Goal: Information Seeking & Learning: Check status

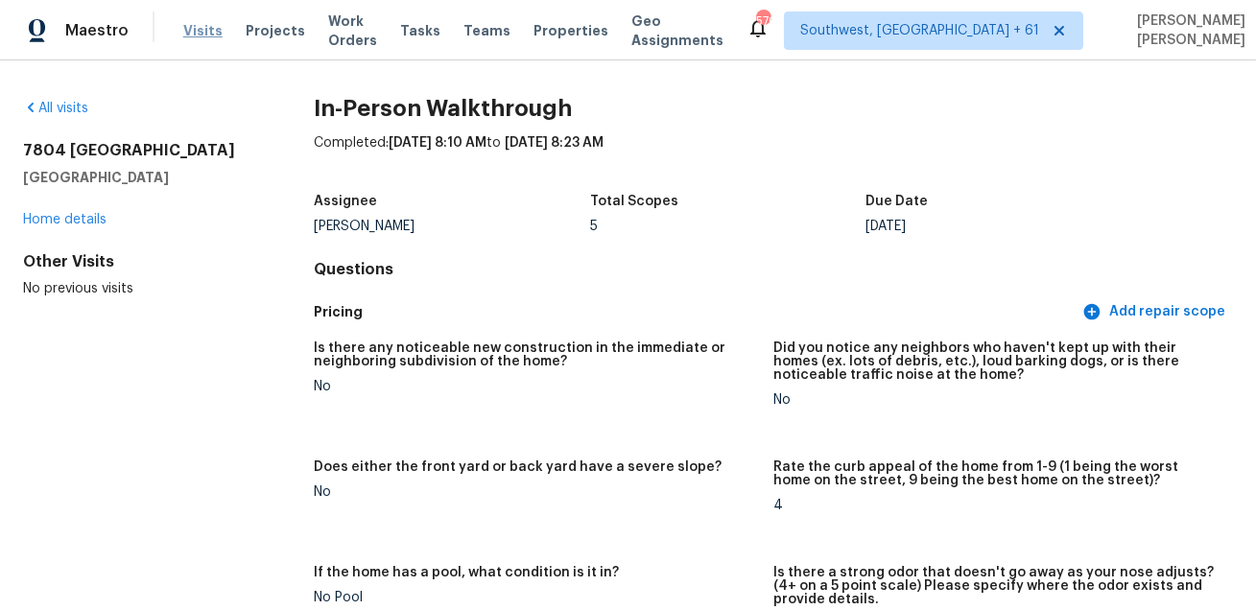
click at [185, 34] on span "Visits" at bounding box center [202, 30] width 39 height 19
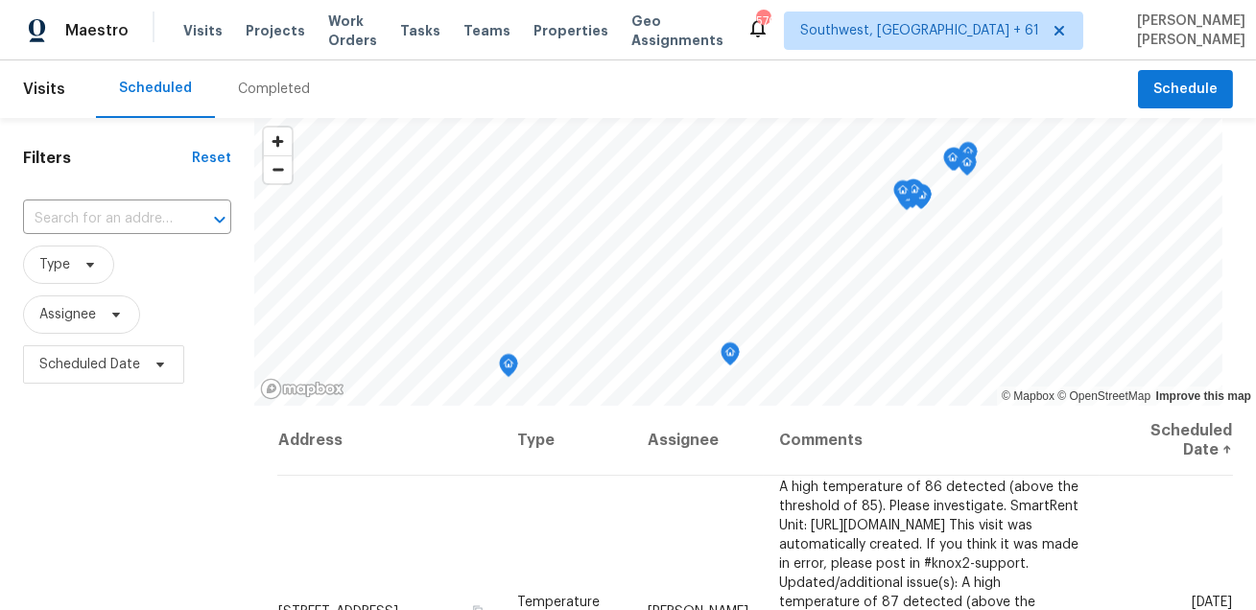
click at [254, 91] on div "Completed" at bounding box center [274, 89] width 72 height 19
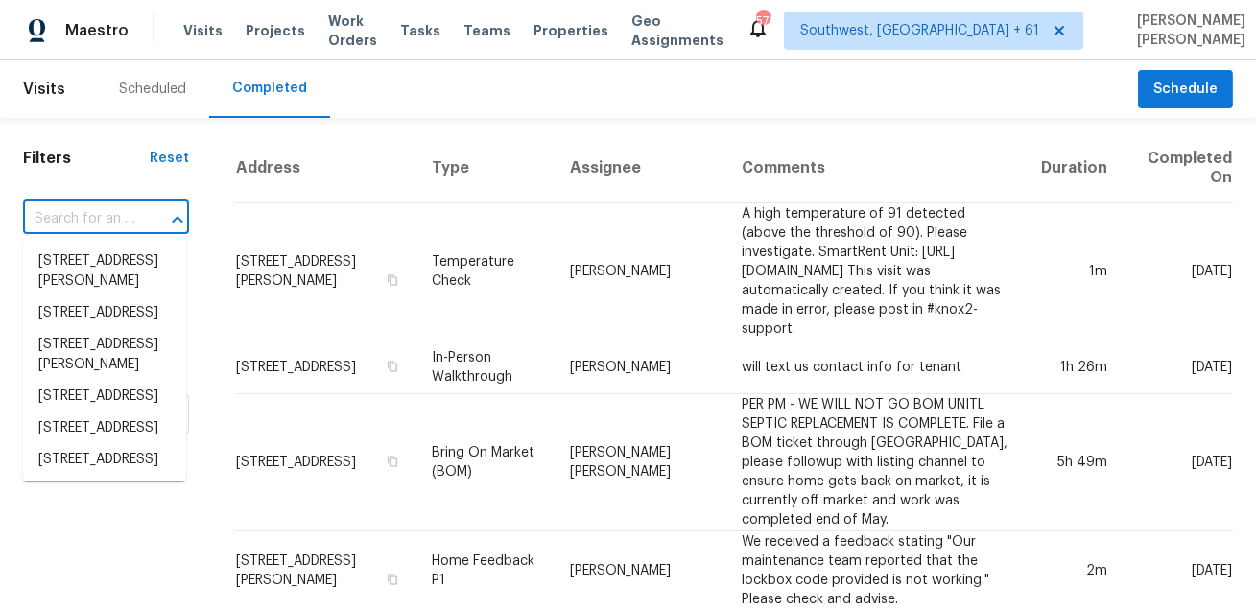
click at [104, 221] on input "text" at bounding box center [79, 219] width 112 height 30
paste input "30 Springwood Ln, Dawsonville, GA 30534"
type input "30 Springwood Ln, Dawsonville, GA 30534"
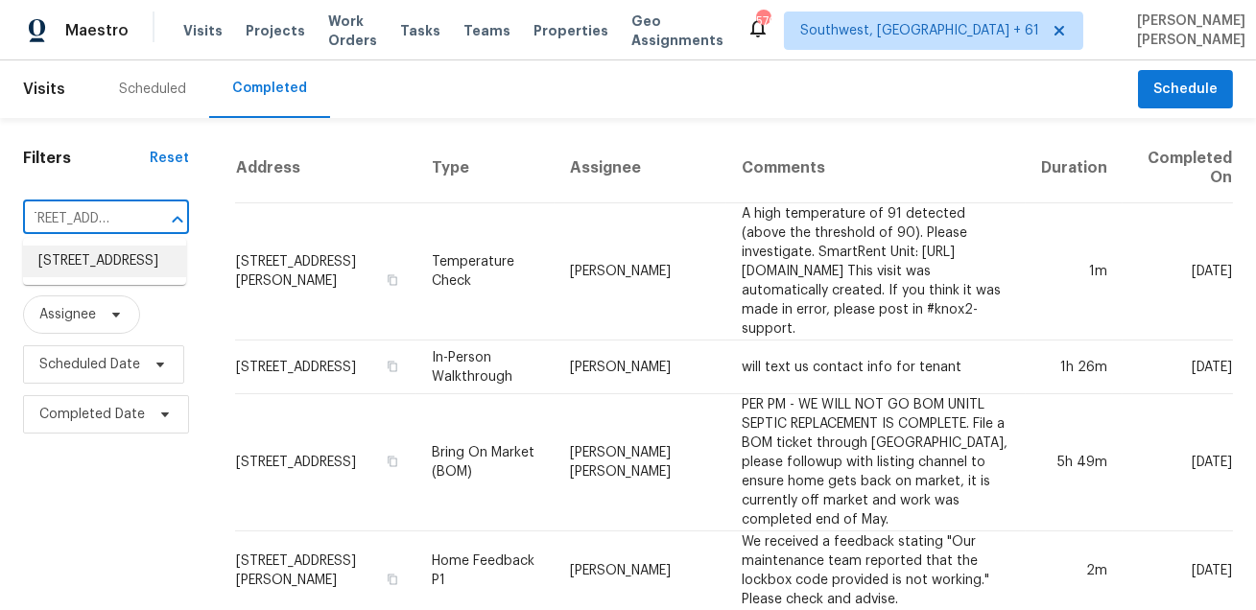
click at [101, 277] on li "30 Springwood Ln, Dawsonville, GA 30534" at bounding box center [104, 262] width 163 height 32
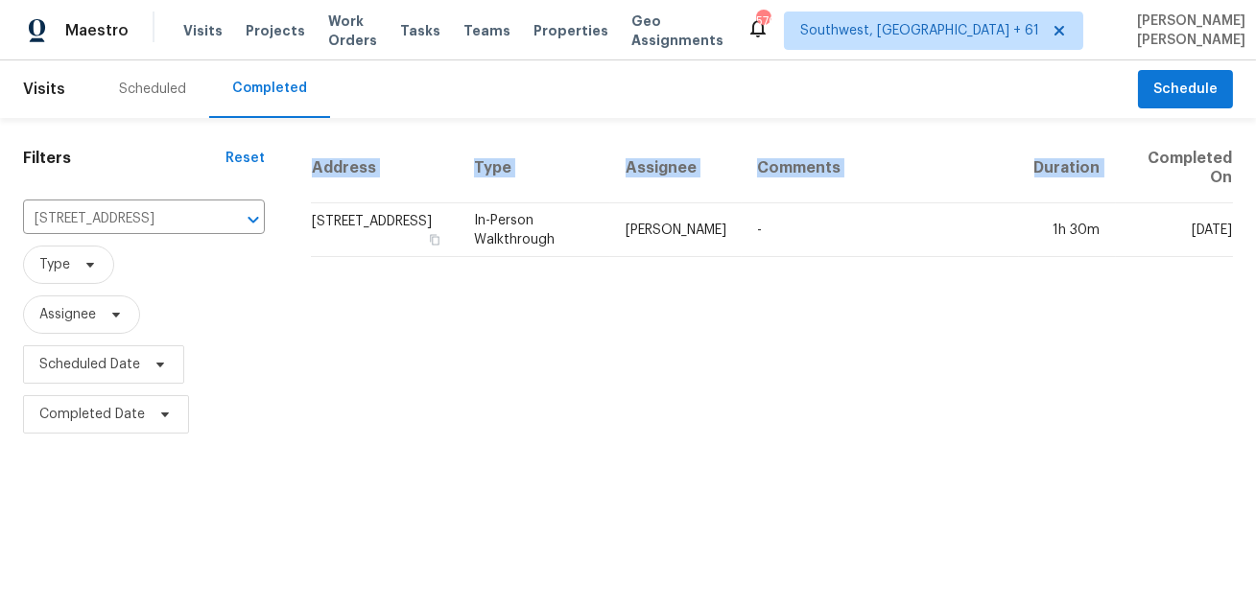
drag, startPoint x: 1152, startPoint y: 153, endPoint x: 1237, endPoint y: 178, distance: 89.2
click at [1237, 178] on div "Address Type Assignee Comments Duration Completed On 30 Springwood Ln, Dawsonvi…" at bounding box center [772, 286] width 968 height 306
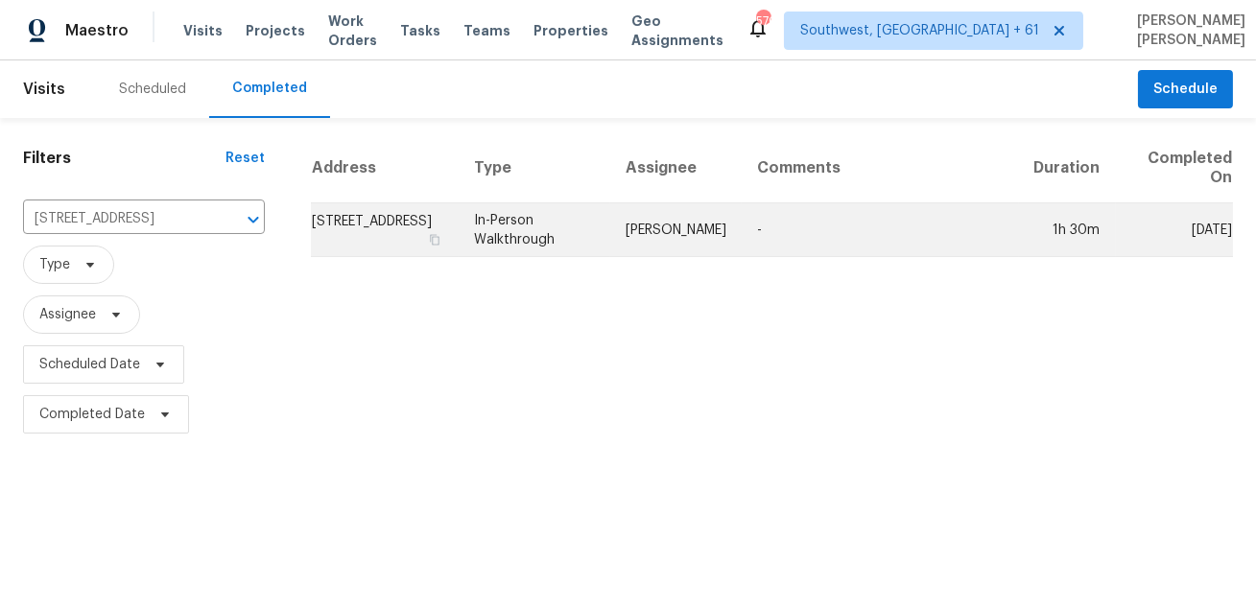
click at [1088, 229] on td "1h 30m" at bounding box center [1067, 230] width 97 height 54
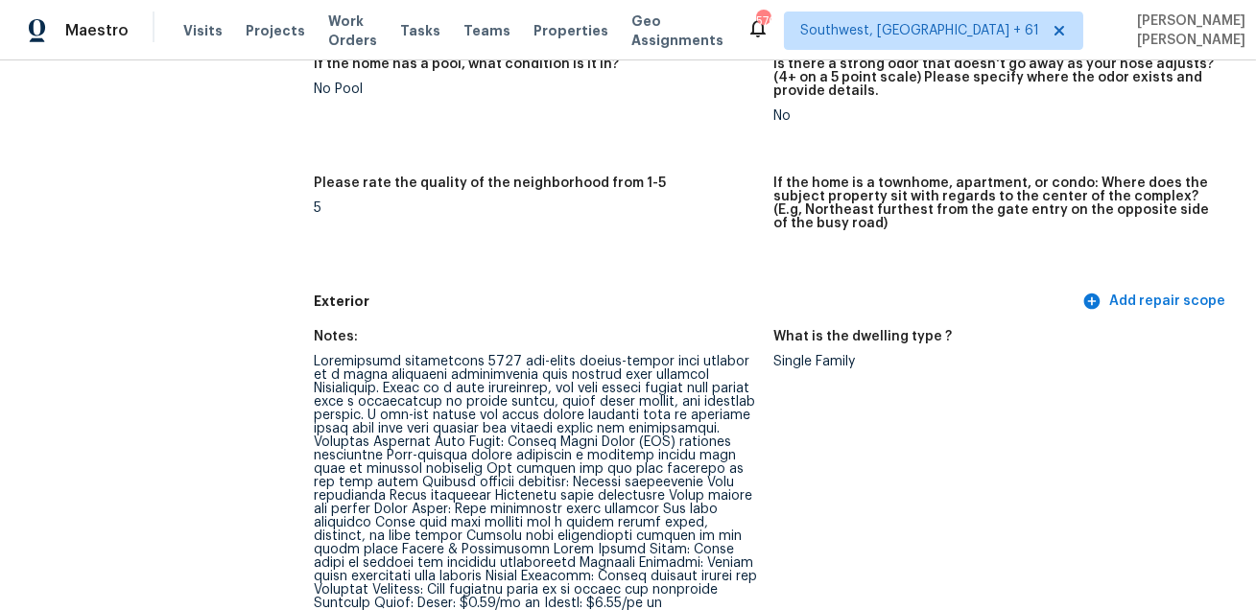
scroll to position [515, 0]
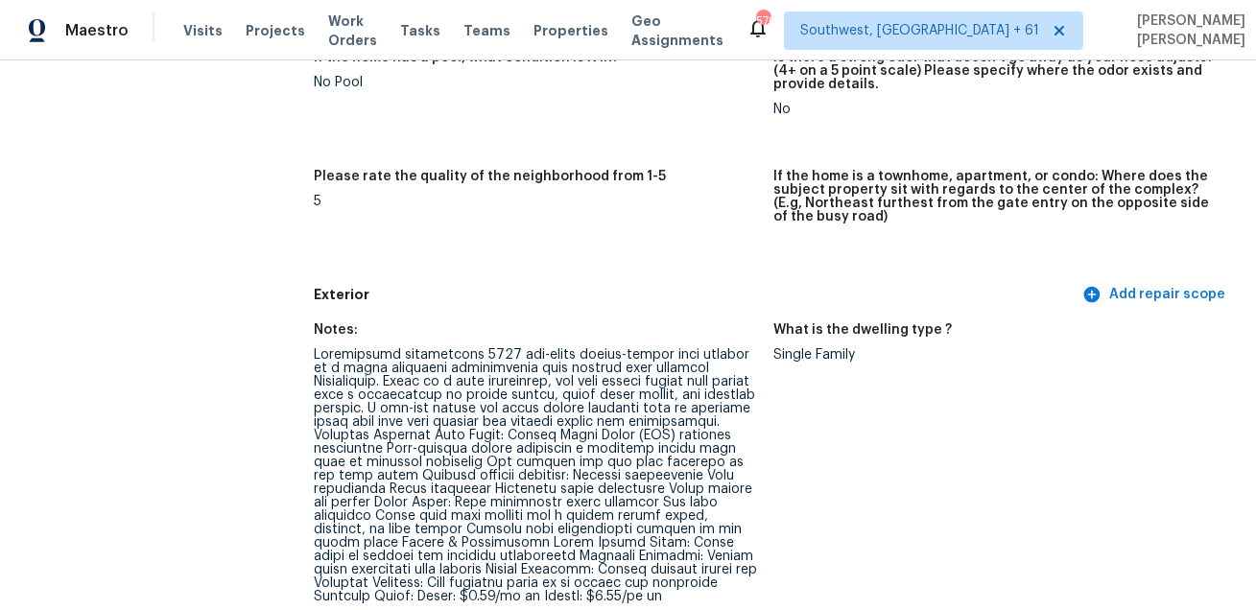
click at [328, 440] on div at bounding box center [536, 475] width 444 height 255
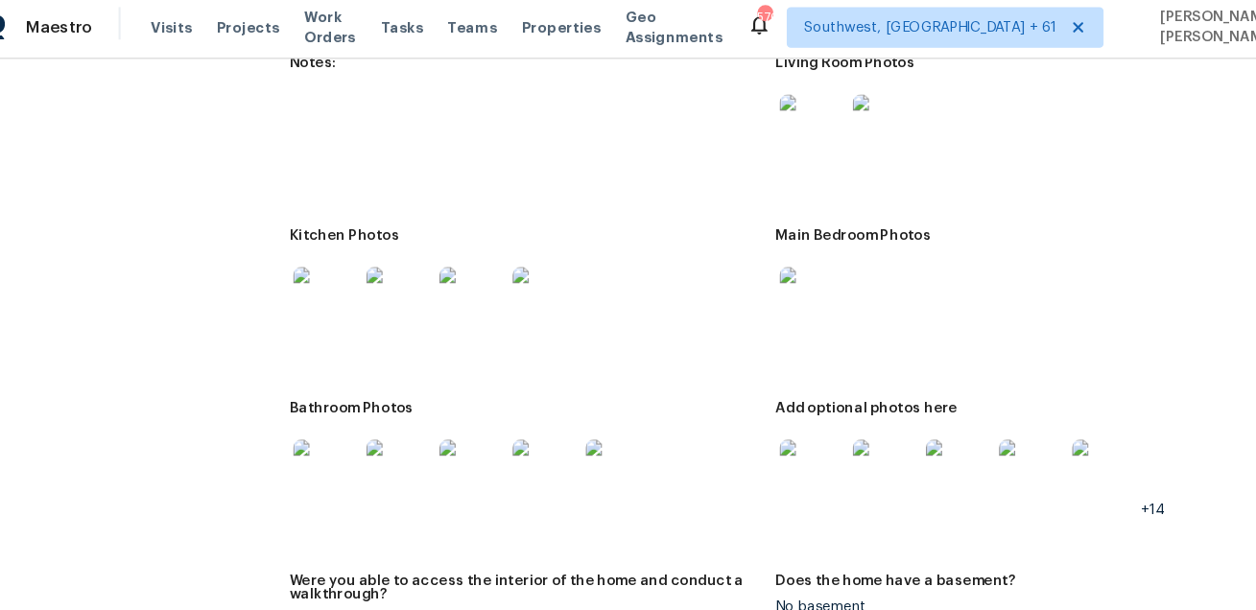
scroll to position [2402, 0]
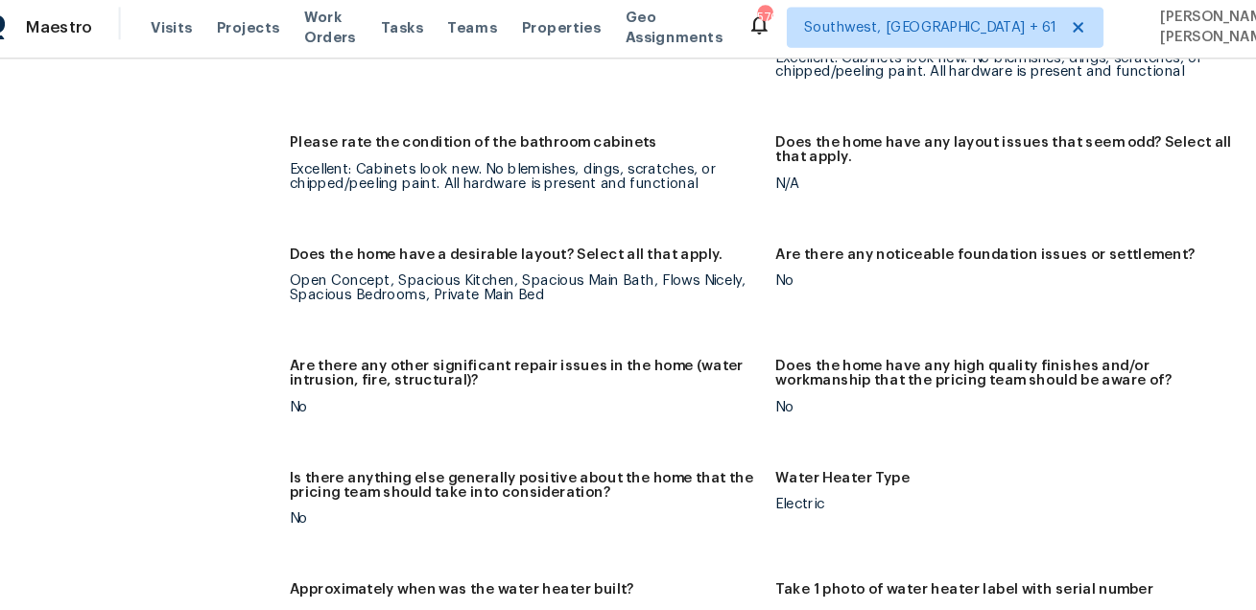
click at [461, 264] on div "Open Concept, Spacious Kitchen, Spacious Main Bath, Flows Nicely, Spacious Bedr…" at bounding box center [536, 277] width 444 height 27
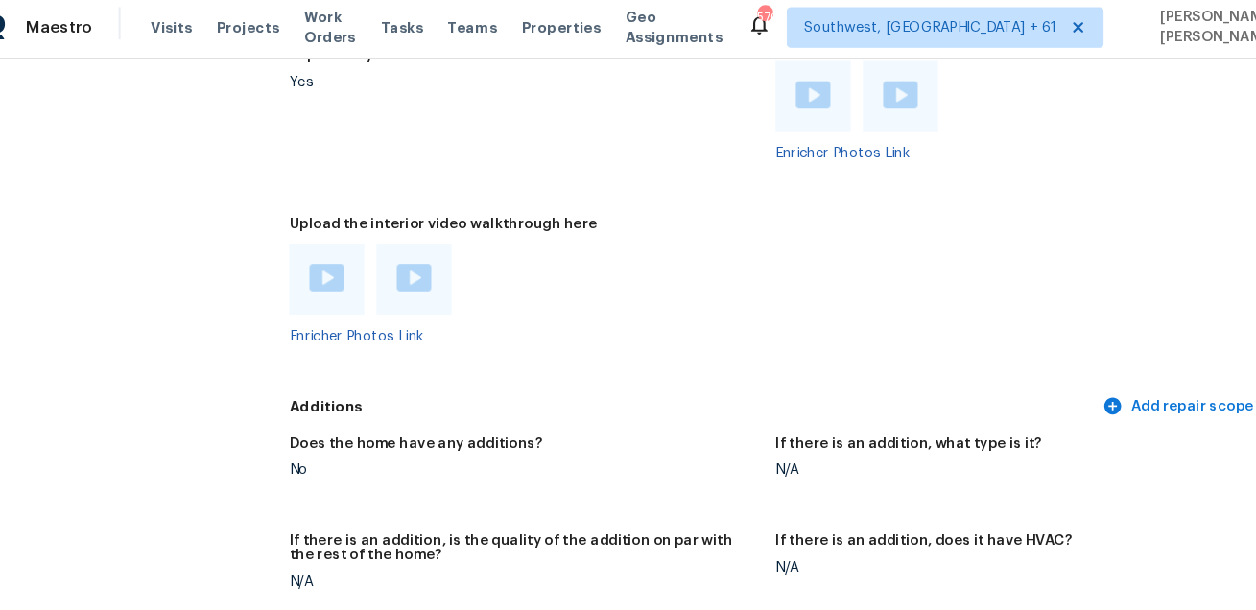
scroll to position [3857, 0]
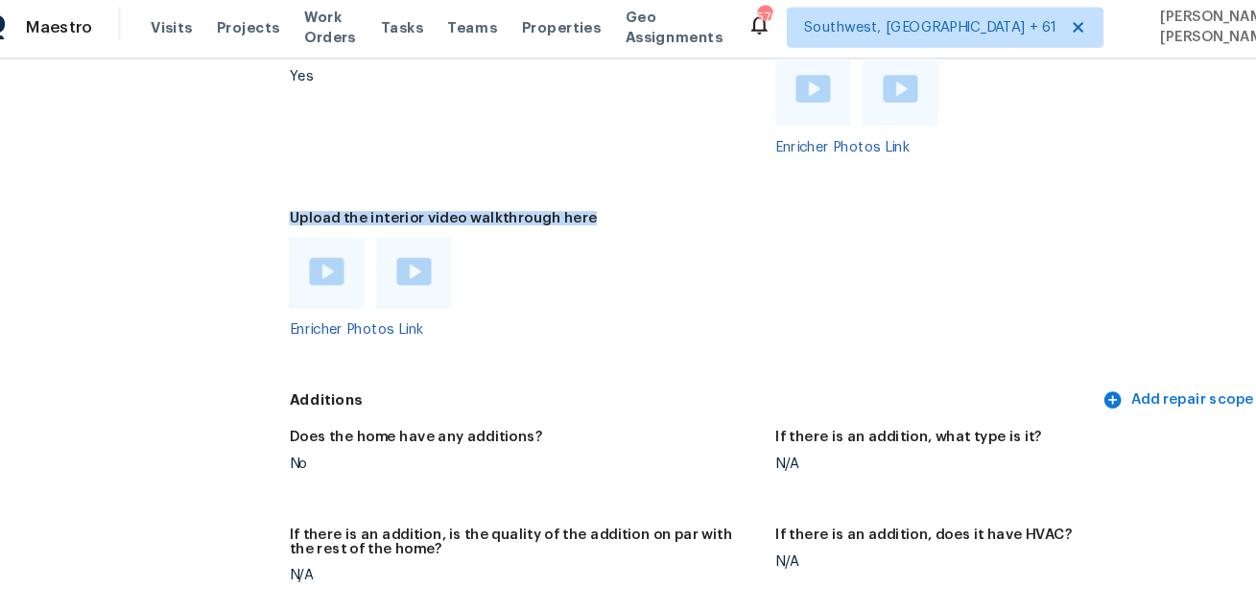
drag, startPoint x: 311, startPoint y: 210, endPoint x: 567, endPoint y: 218, distance: 256.3
click at [346, 262] on img at bounding box center [349, 262] width 33 height 26
click at [514, 267] on div at bounding box center [536, 262] width 444 height 67
click at [478, 342] on figure "Upload the interior video walkthrough here Enricher Photos Link" at bounding box center [544, 279] width 460 height 150
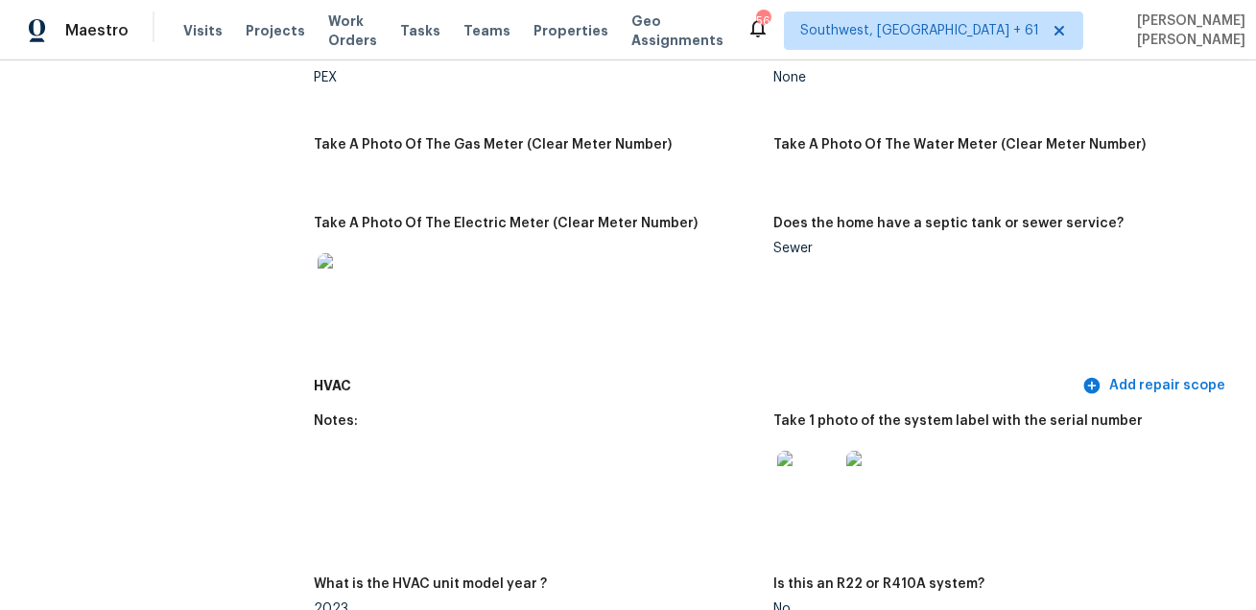
scroll to position [1704, 0]
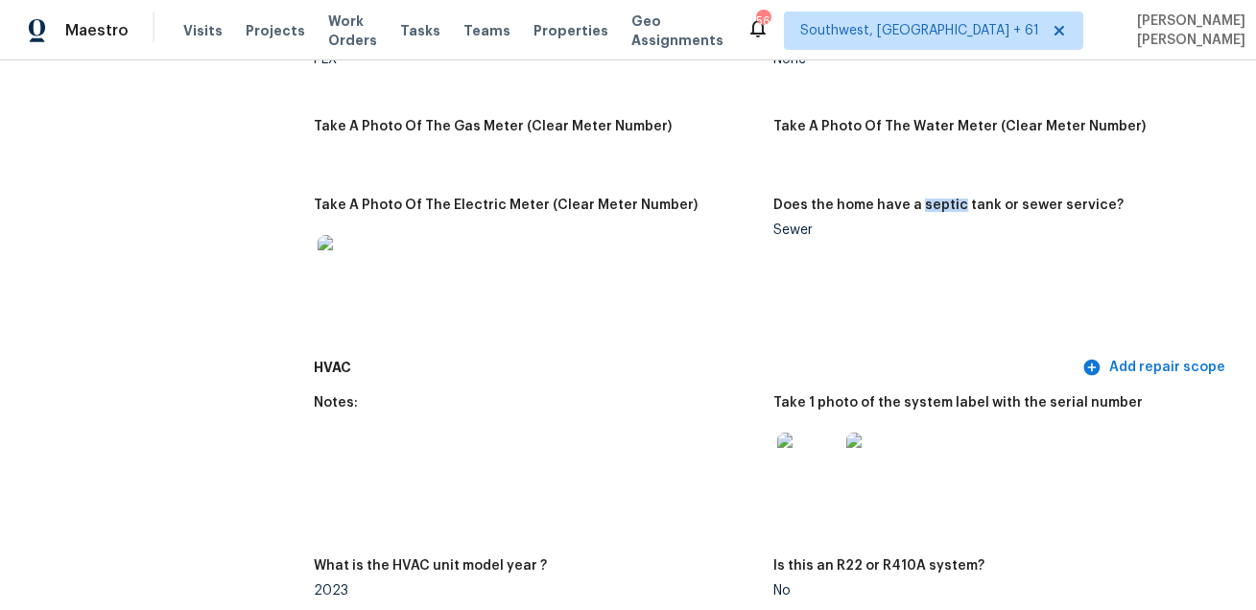
click at [681, 254] on div at bounding box center [536, 266] width 444 height 84
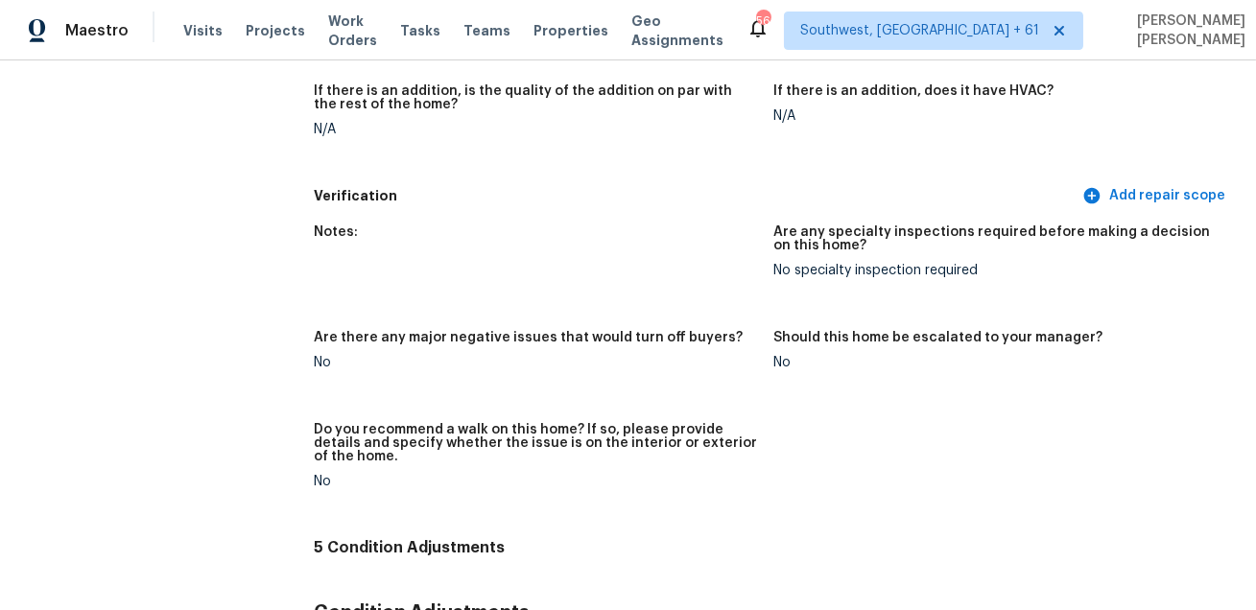
click at [782, 113] on div "N/A" at bounding box center [995, 115] width 444 height 13
click at [721, 178] on div "Verification Add repair scope" at bounding box center [773, 196] width 919 height 36
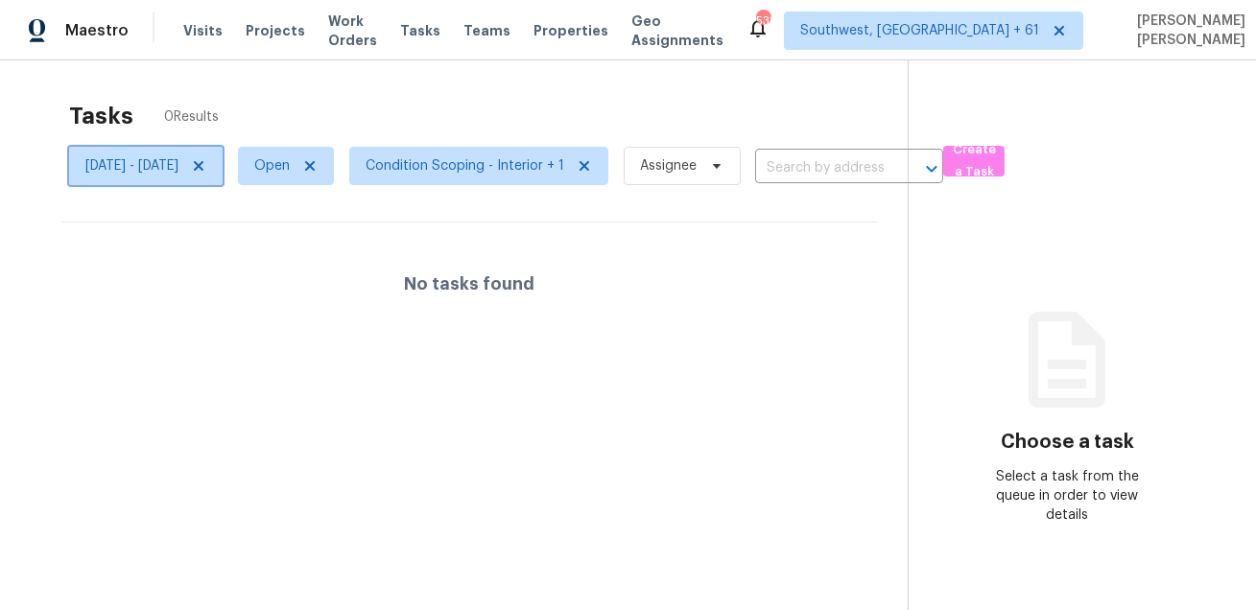
click at [178, 161] on span "[DATE] - [DATE]" at bounding box center [131, 165] width 93 height 19
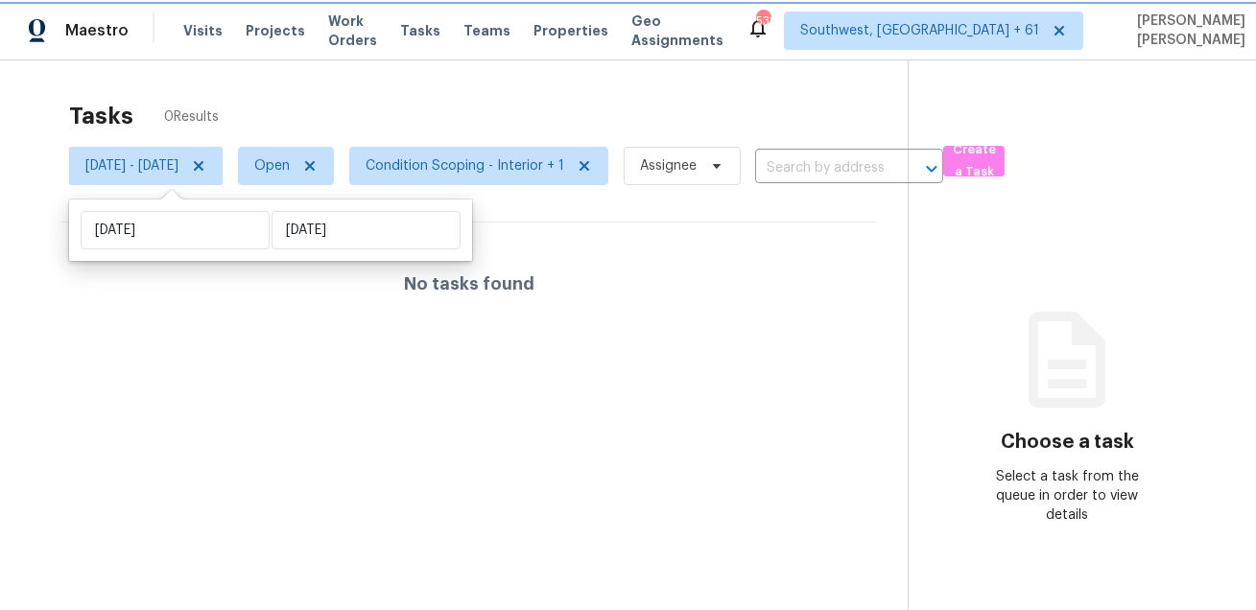
click at [206, 164] on icon at bounding box center [198, 165] width 15 height 15
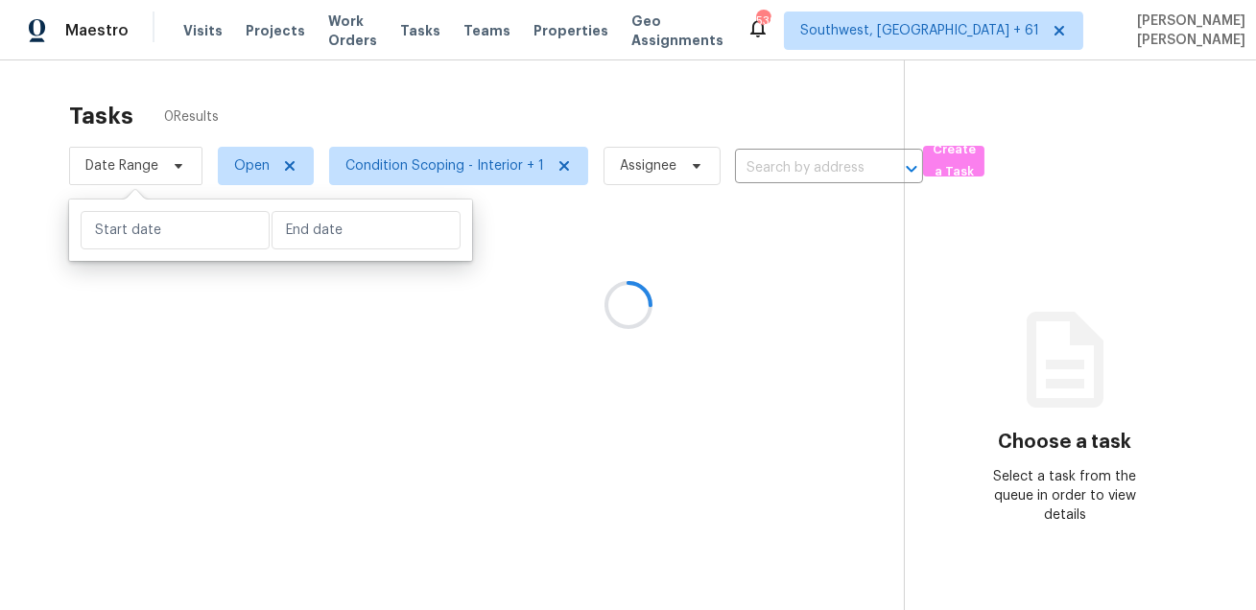
click at [405, 94] on div at bounding box center [628, 305] width 1256 height 610
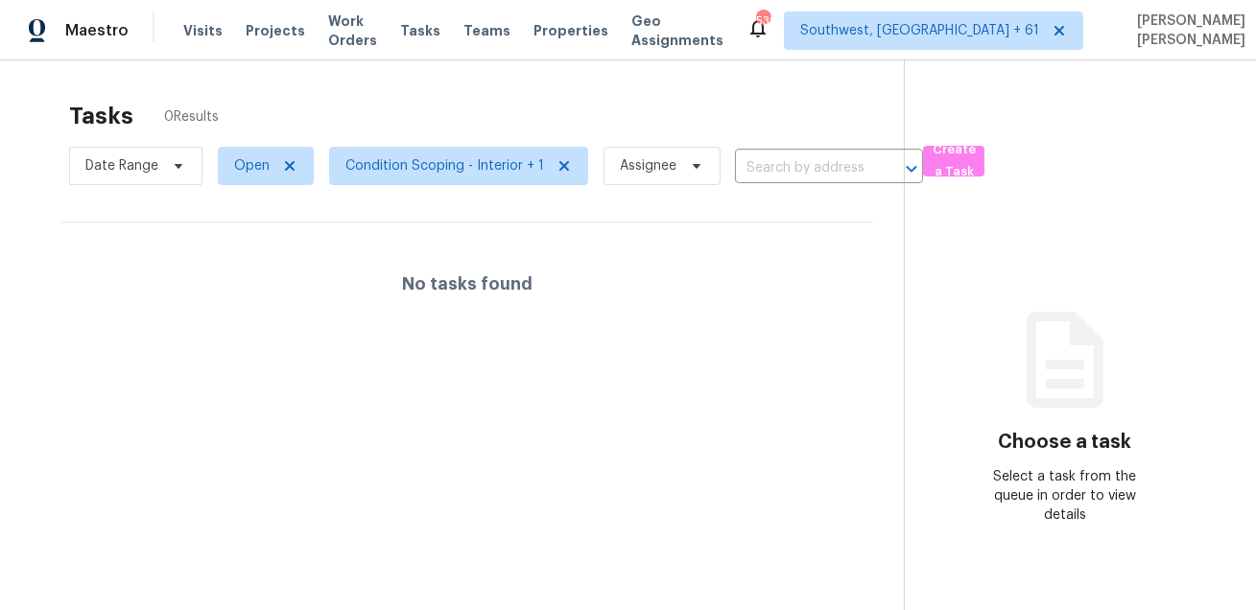
click at [435, 91] on div "Tasks 0 Results" at bounding box center [486, 116] width 835 height 50
click at [492, 107] on div "Tasks 0 Results" at bounding box center [486, 116] width 835 height 50
click at [177, 178] on span "Date Range" at bounding box center [135, 166] width 133 height 38
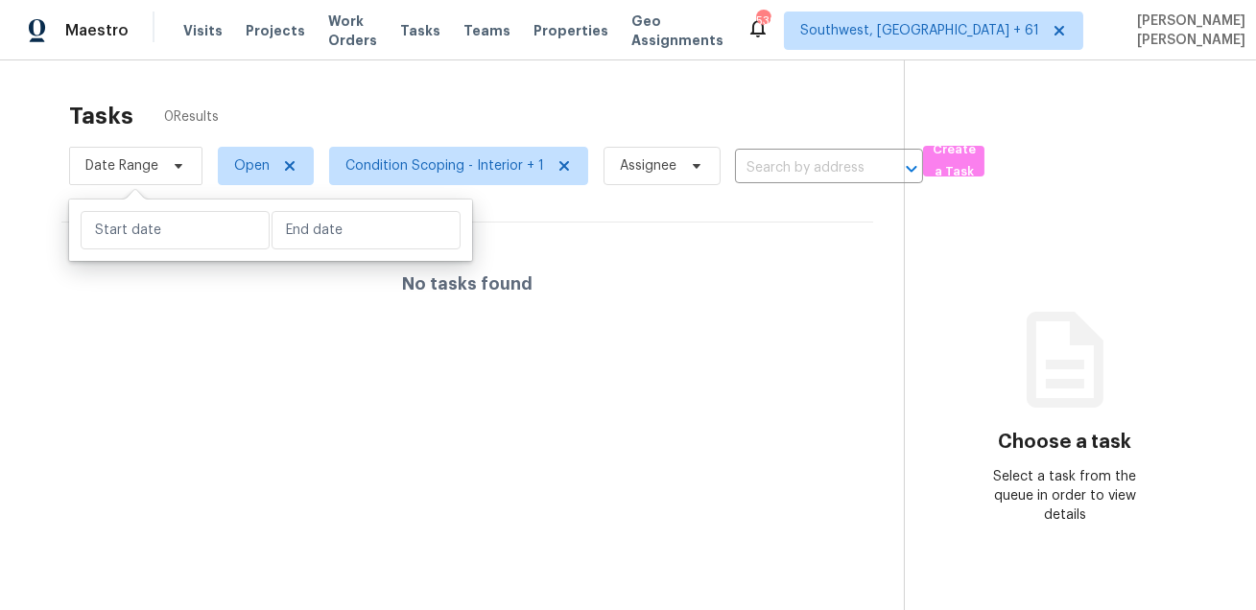
click at [278, 85] on div "Tasks 0 Results Date Range Open Condition Scoping - Interior + 1 Assignee ​ Cre…" at bounding box center [628, 365] width 1256 height 610
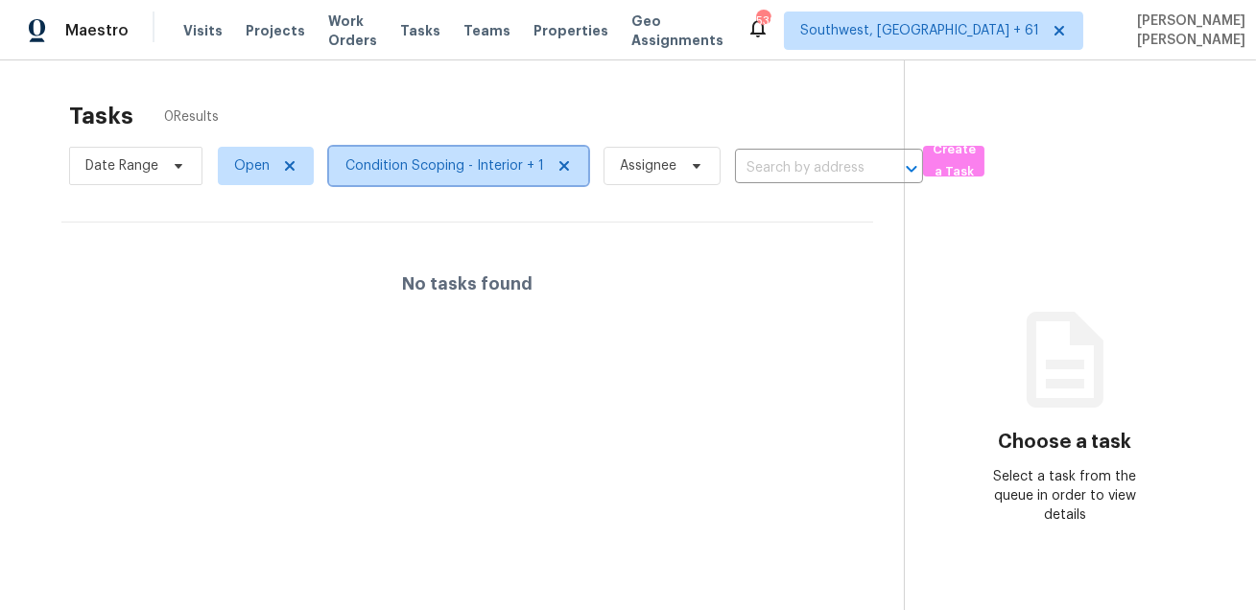
click at [560, 171] on icon at bounding box center [564, 165] width 15 height 15
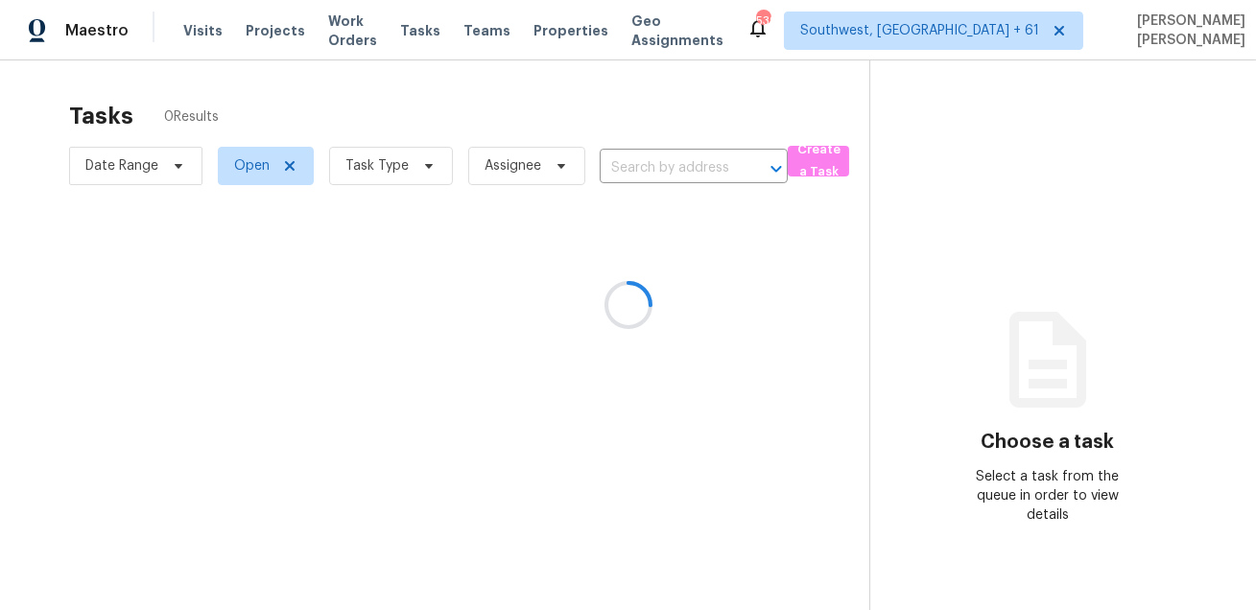
click at [475, 80] on div at bounding box center [628, 305] width 1256 height 610
click at [153, 176] on span "Date Range" at bounding box center [135, 166] width 133 height 38
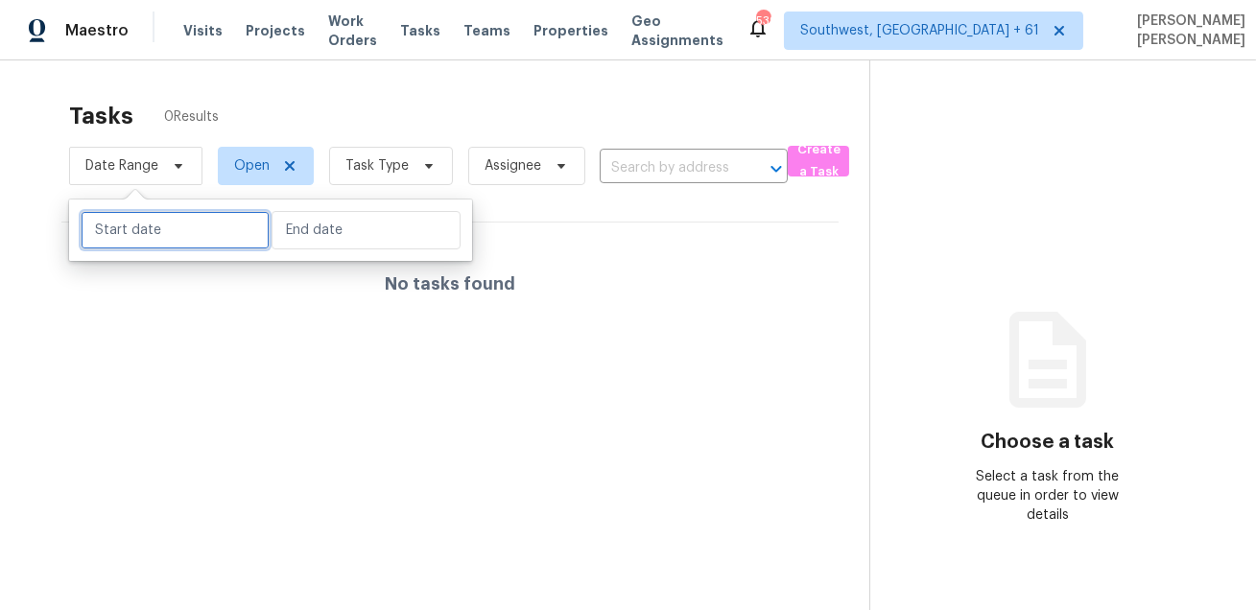
click at [159, 238] on input "text" at bounding box center [175, 230] width 189 height 38
select select "7"
select select "2025"
select select "8"
select select "2025"
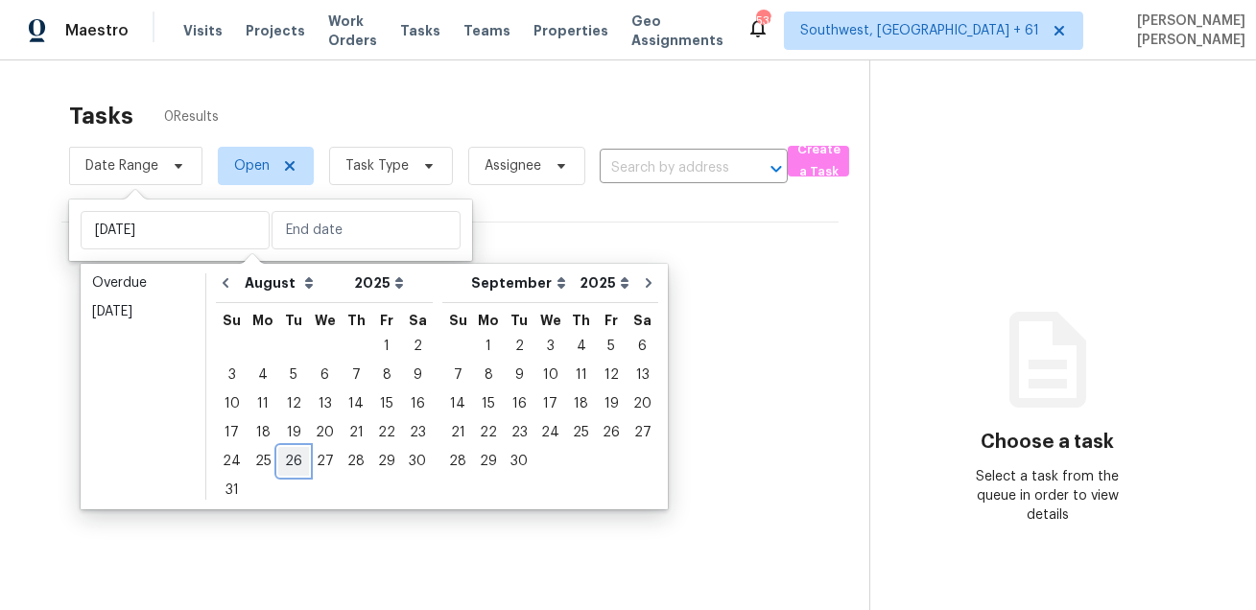
click at [293, 469] on div "26" at bounding box center [293, 461] width 31 height 27
type input "[DATE]"
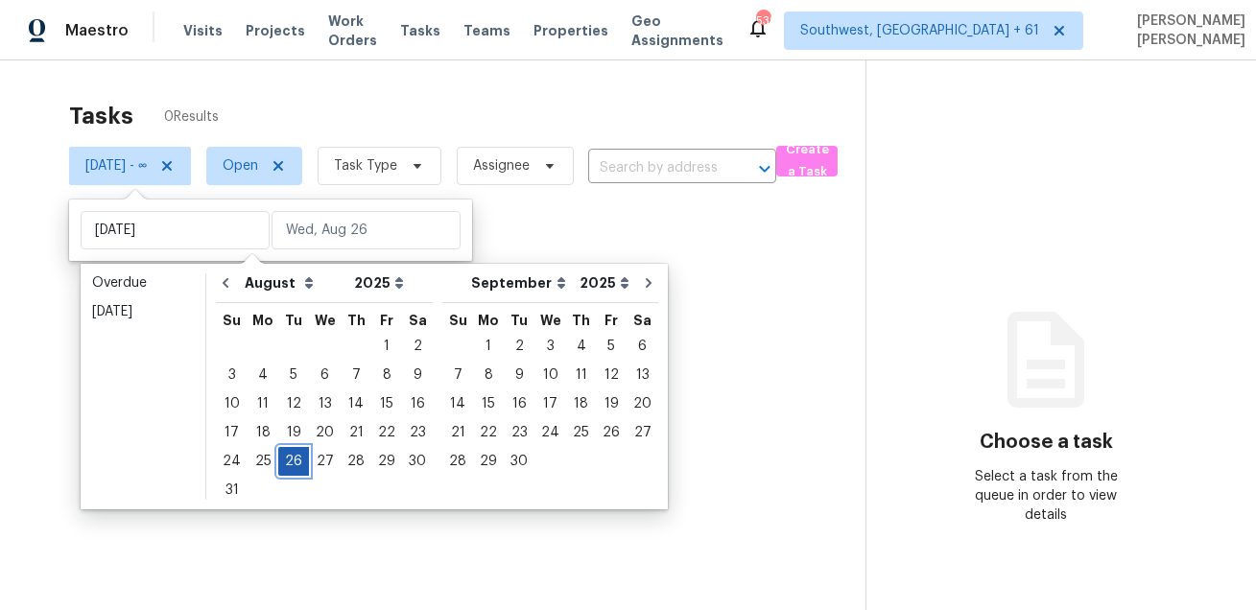
click at [293, 469] on div "26" at bounding box center [293, 461] width 31 height 27
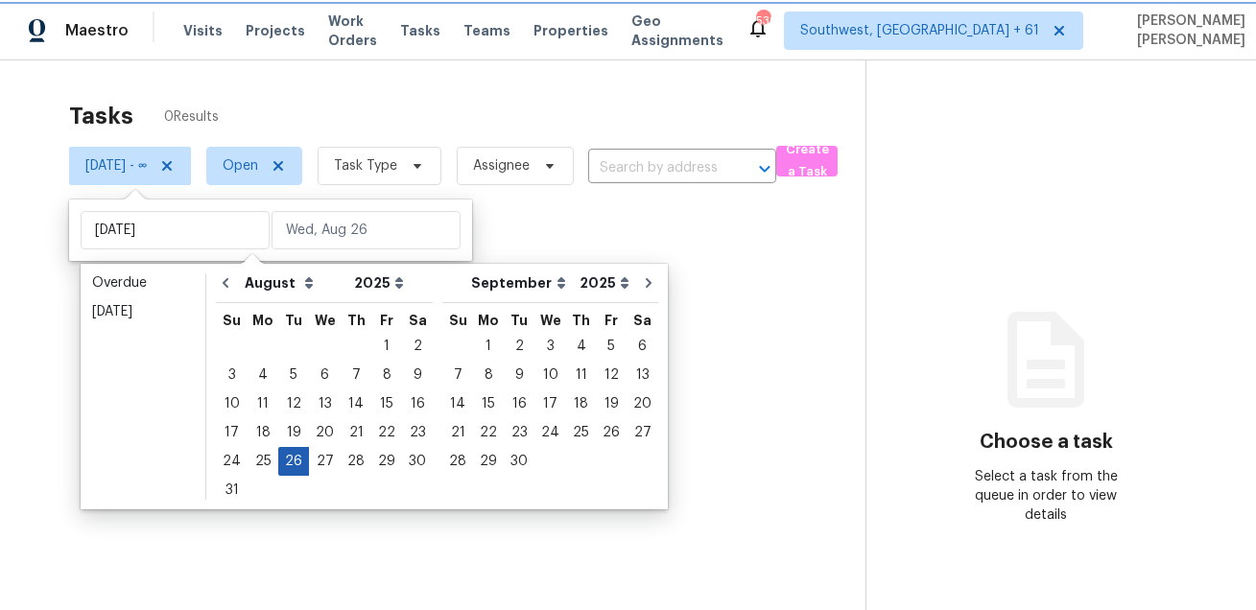
type input "[DATE]"
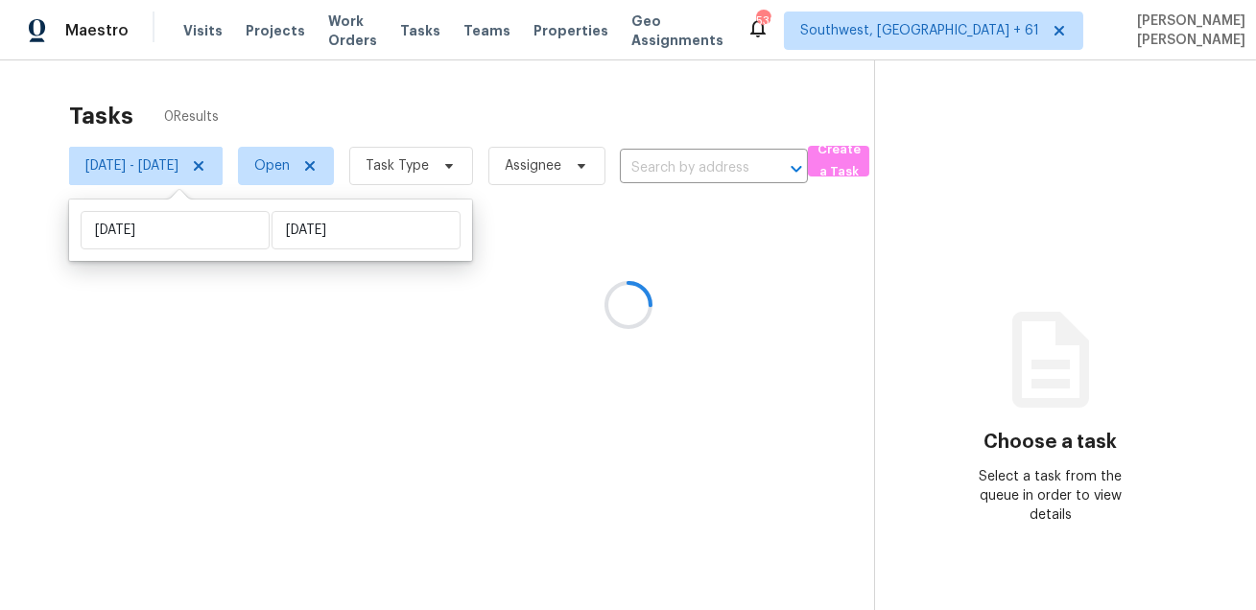
click at [491, 74] on div at bounding box center [628, 305] width 1256 height 610
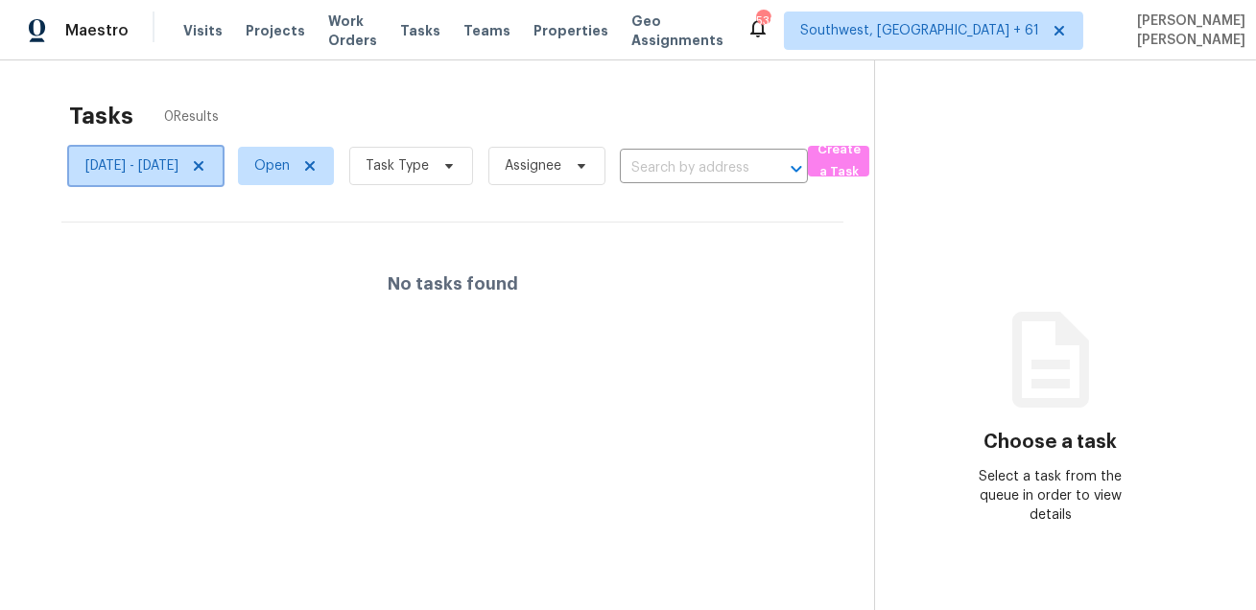
click at [178, 162] on span "[DATE] - [DATE]" at bounding box center [131, 165] width 93 height 19
click at [462, 79] on div "Tasks 0 Results [DATE] - [DATE] Open Task Type Assignee ​ Create a Task No task…" at bounding box center [628, 365] width 1256 height 610
click at [290, 173] on span "Open" at bounding box center [272, 165] width 36 height 19
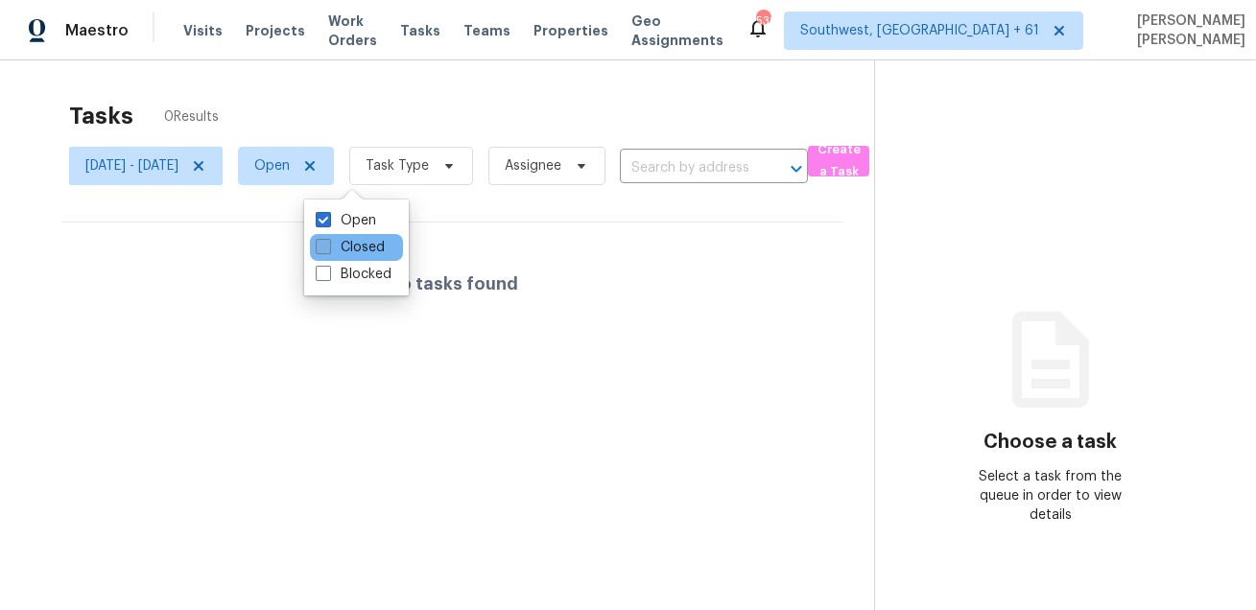
click at [382, 239] on label "Closed" at bounding box center [350, 247] width 69 height 19
click at [328, 239] on input "Closed" at bounding box center [322, 244] width 12 height 12
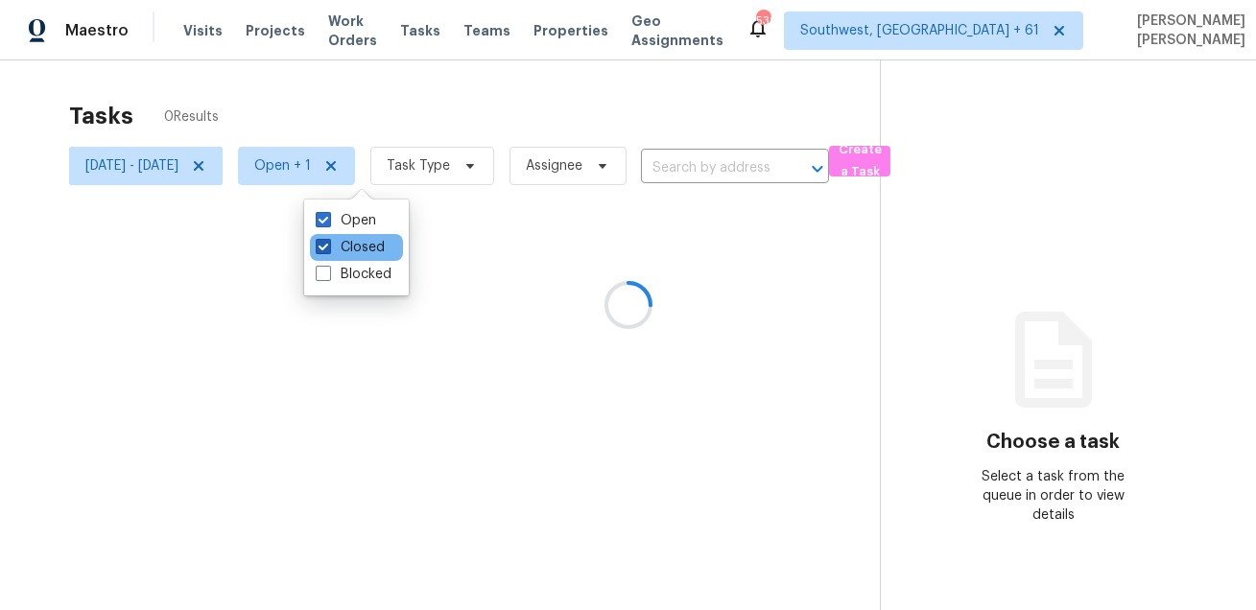
click at [348, 243] on label "Closed" at bounding box center [350, 247] width 69 height 19
click at [328, 243] on input "Closed" at bounding box center [322, 244] width 12 height 12
checkbox input "false"
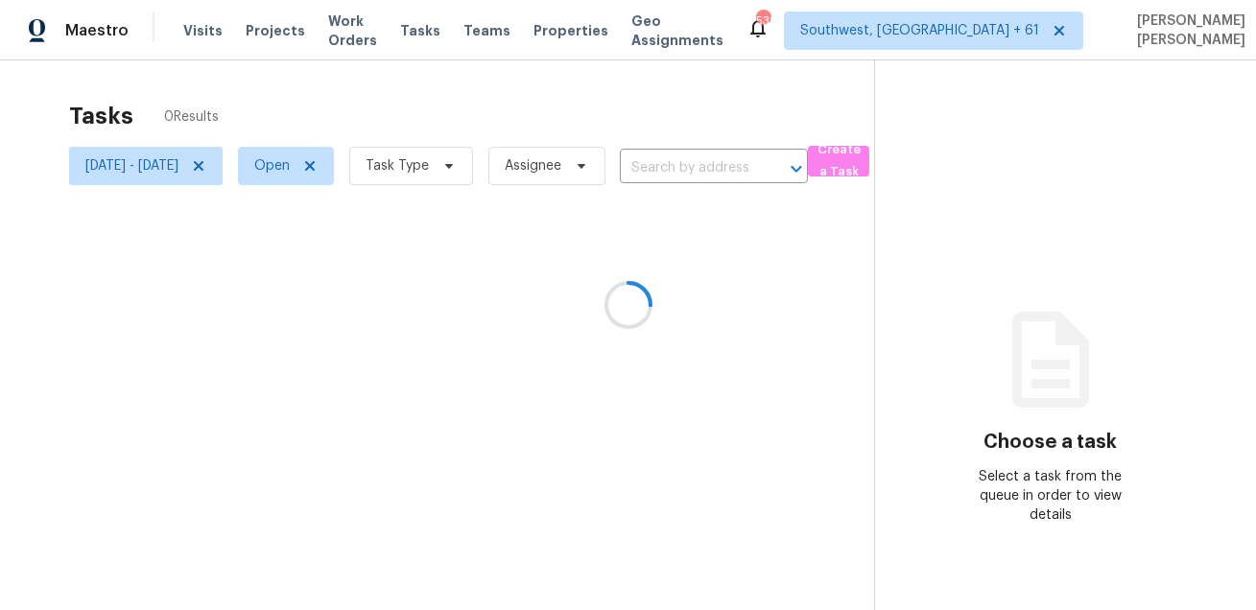
click at [446, 118] on div at bounding box center [628, 305] width 1256 height 610
click at [458, 169] on div at bounding box center [628, 305] width 1256 height 610
click at [429, 169] on span "Task Type" at bounding box center [397, 165] width 63 height 19
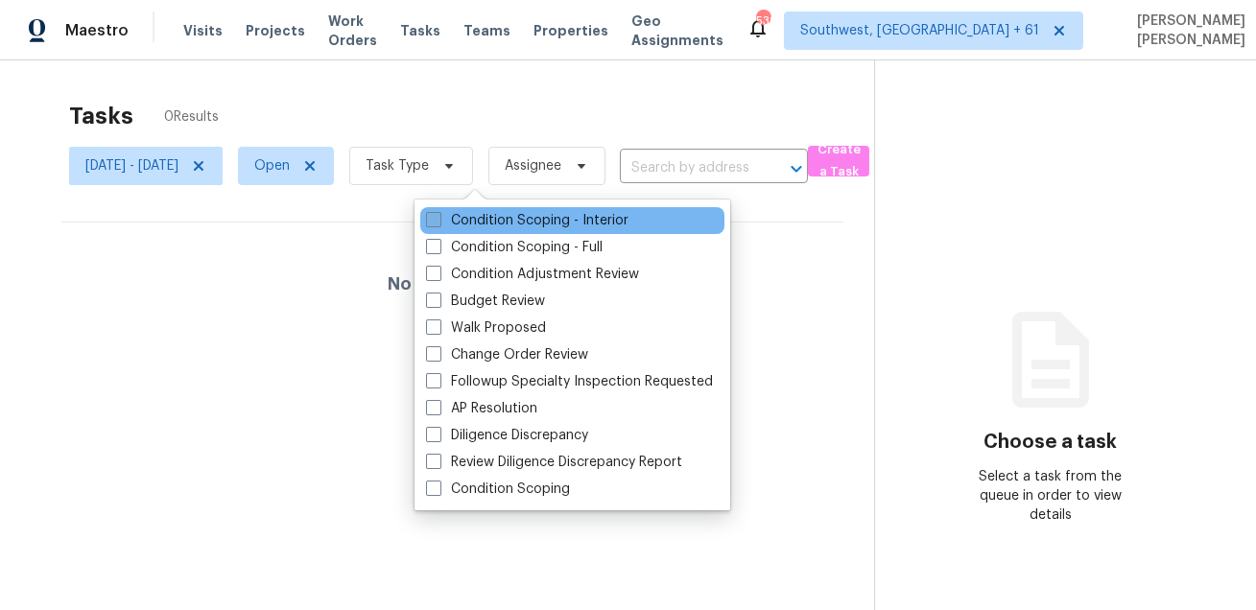
click at [509, 223] on label "Condition Scoping - Interior" at bounding box center [527, 220] width 202 height 19
click at [439, 223] on input "Condition Scoping - Interior" at bounding box center [432, 217] width 12 height 12
checkbox input "true"
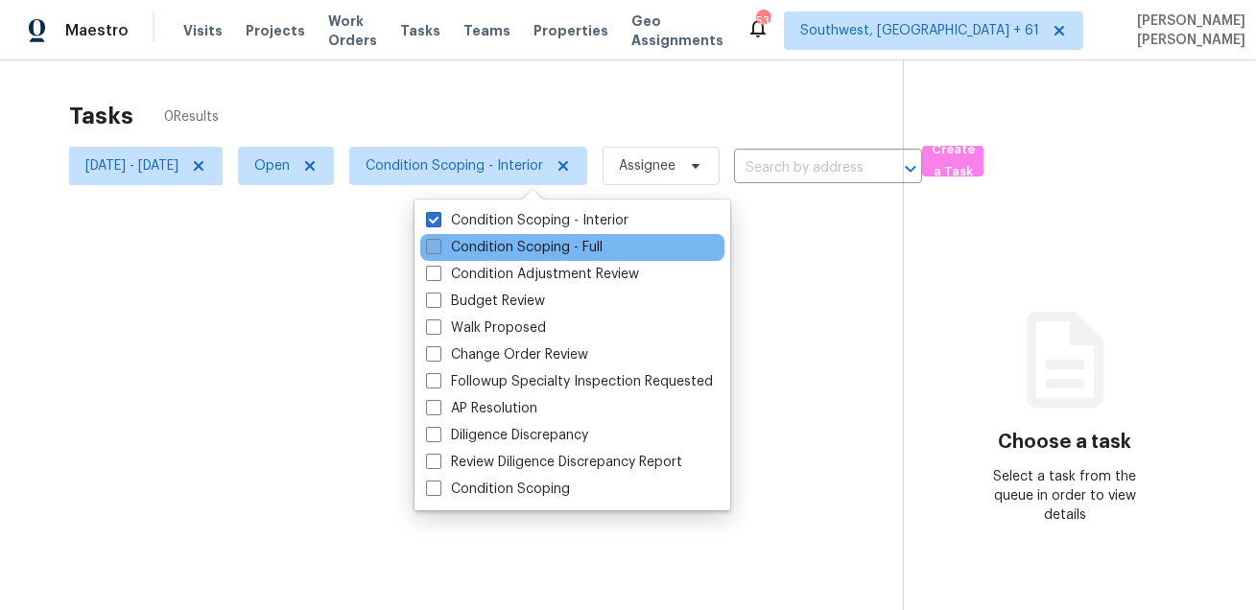
click at [495, 243] on label "Condition Scoping - Full" at bounding box center [514, 247] width 177 height 19
click at [439, 243] on input "Condition Scoping - Full" at bounding box center [432, 244] width 12 height 12
checkbox input "true"
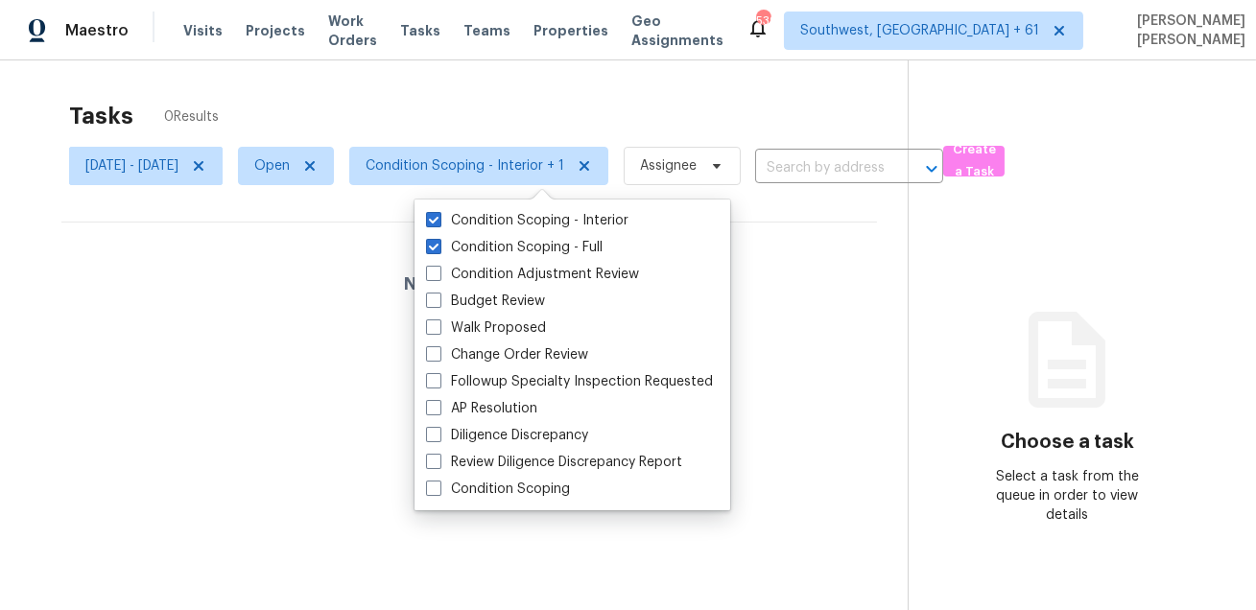
click at [577, 108] on div "Tasks 0 Results" at bounding box center [488, 116] width 839 height 50
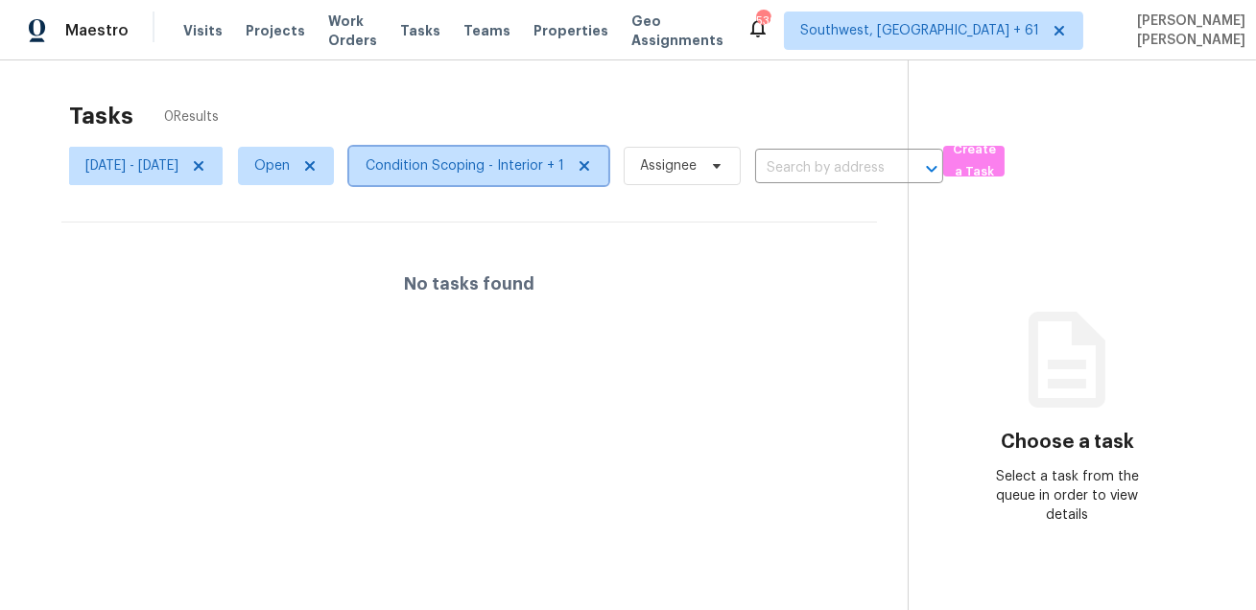
click at [531, 169] on span "Condition Scoping - Interior + 1" at bounding box center [465, 165] width 199 height 19
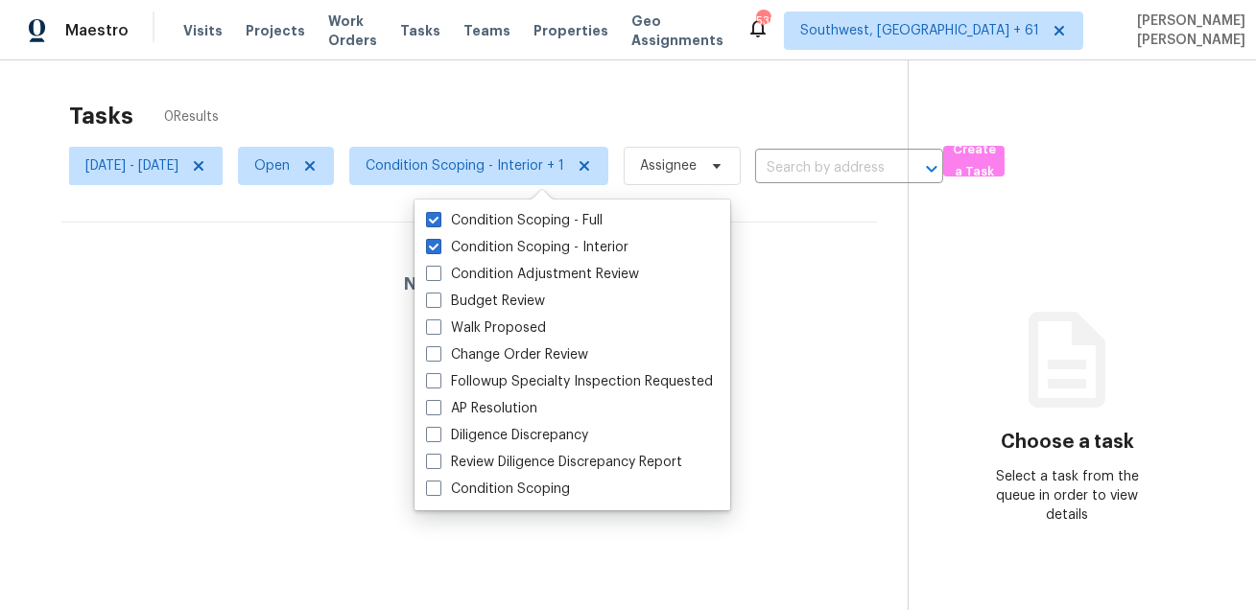
click at [666, 107] on div "Tasks 0 Results" at bounding box center [488, 116] width 839 height 50
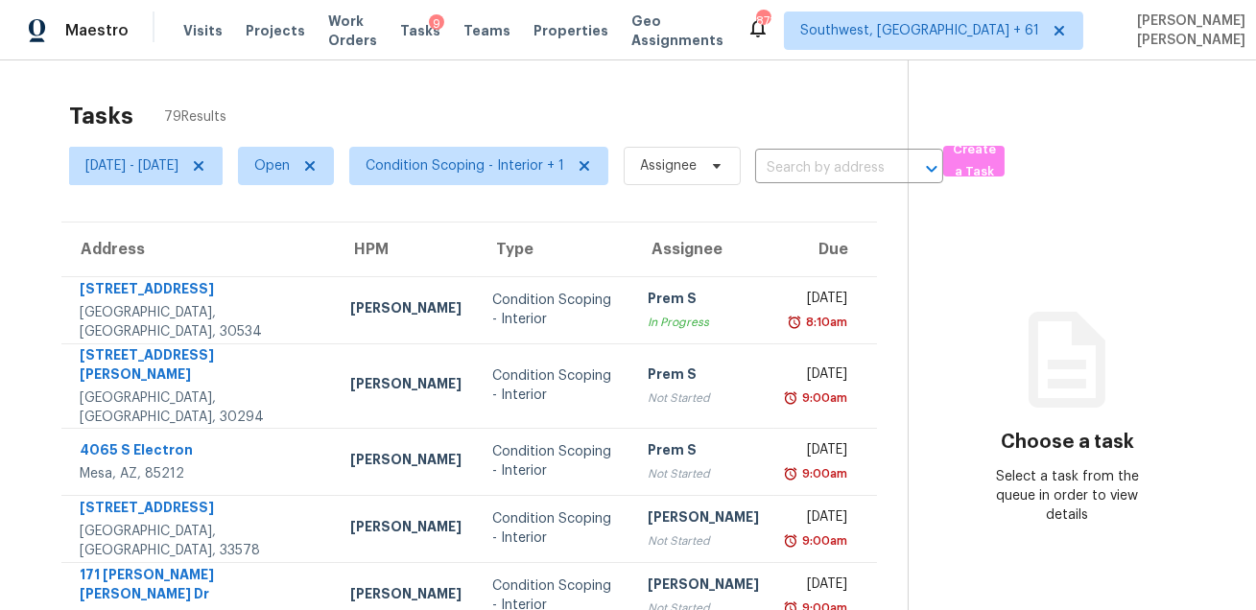
click at [629, 113] on div "Tasks 79 Results" at bounding box center [488, 116] width 839 height 50
drag, startPoint x: 164, startPoint y: 116, endPoint x: 228, endPoint y: 122, distance: 64.6
click at [228, 122] on div "Tasks 79 Results" at bounding box center [488, 116] width 839 height 50
drag, startPoint x: 146, startPoint y: 123, endPoint x: 221, endPoint y: 112, distance: 75.6
click at [221, 112] on div "Tasks 79 Results" at bounding box center [488, 116] width 839 height 50
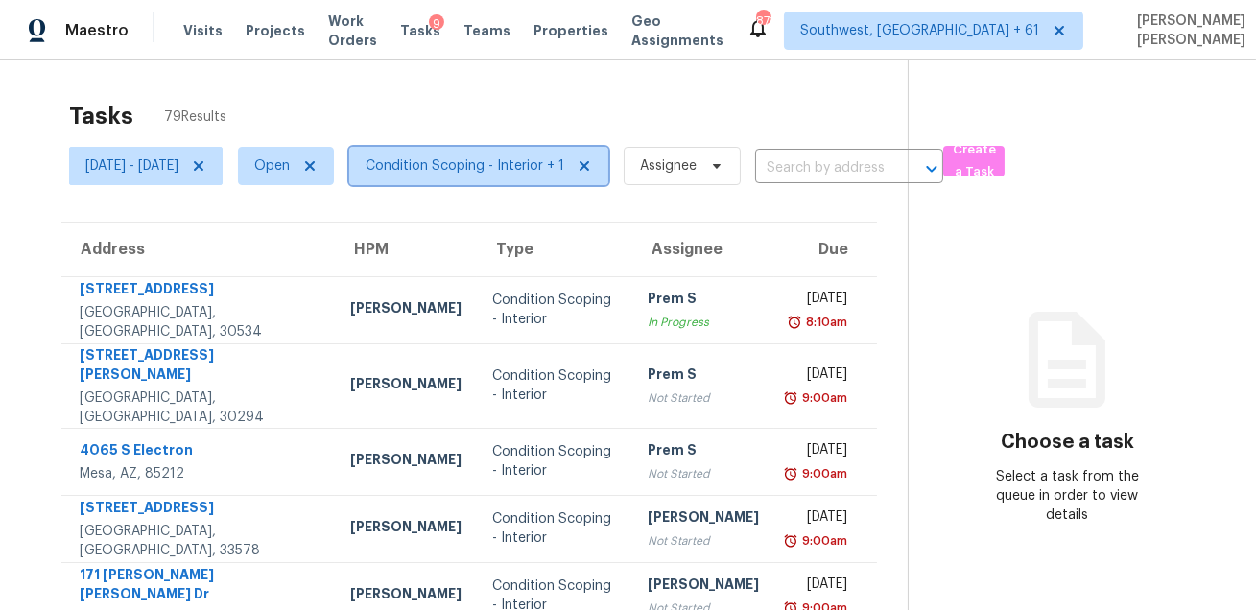
click at [543, 179] on span "Condition Scoping - Interior + 1" at bounding box center [478, 166] width 259 height 38
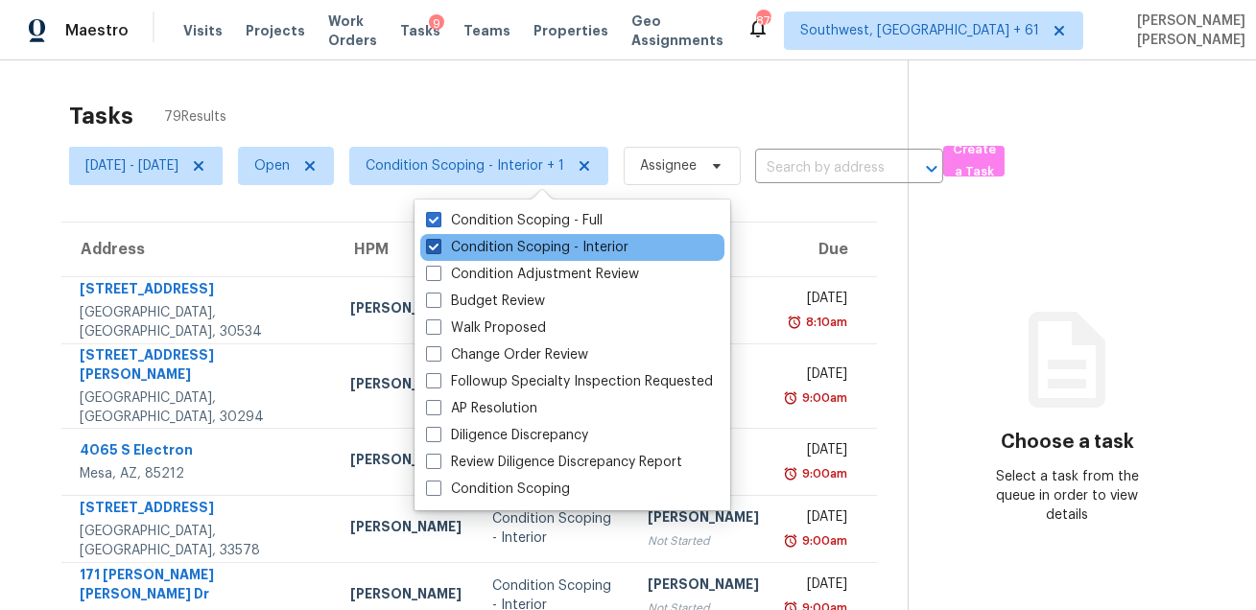
click at [533, 244] on label "Condition Scoping - Interior" at bounding box center [527, 247] width 202 height 19
click at [439, 244] on input "Condition Scoping - Interior" at bounding box center [432, 244] width 12 height 12
checkbox input "false"
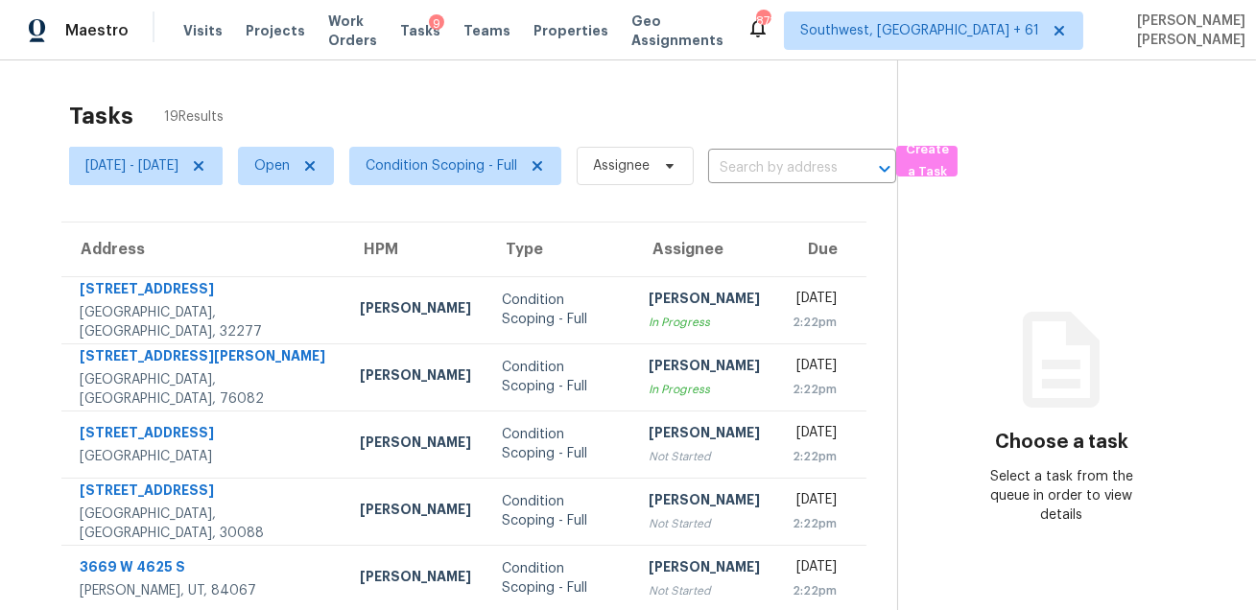
click at [587, 108] on div "Tasks 19 Results" at bounding box center [483, 116] width 828 height 50
click at [497, 164] on span "Condition Scoping - Full" at bounding box center [442, 165] width 152 height 19
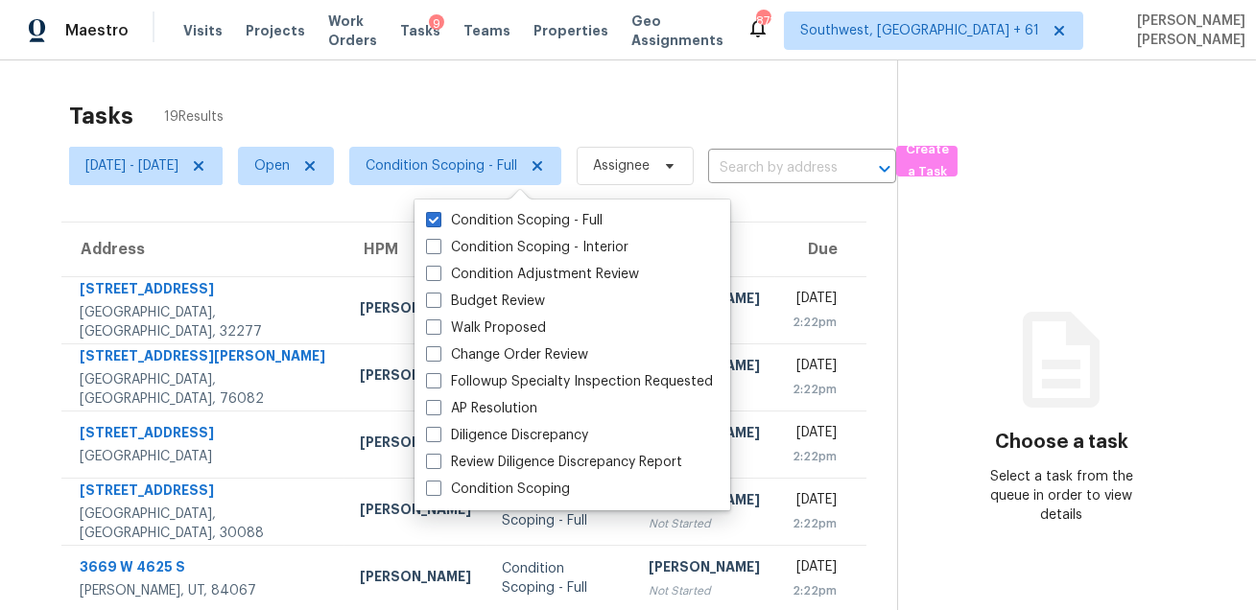
click at [533, 109] on div "Tasks 19 Results" at bounding box center [483, 116] width 828 height 50
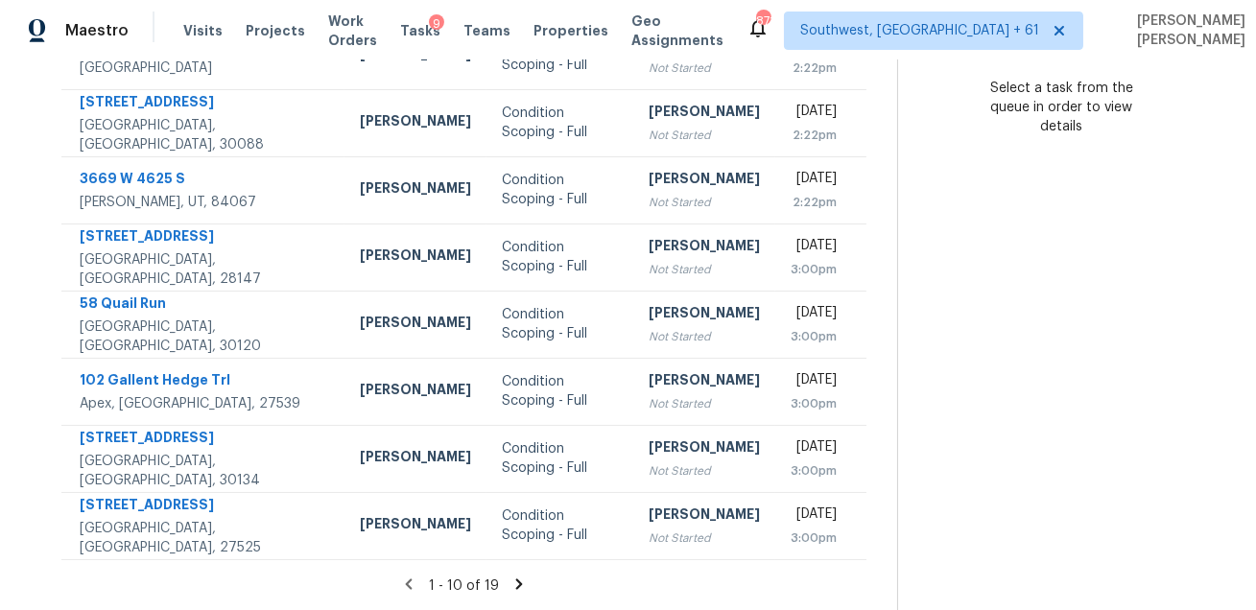
click at [528, 582] on icon at bounding box center [519, 584] width 17 height 17
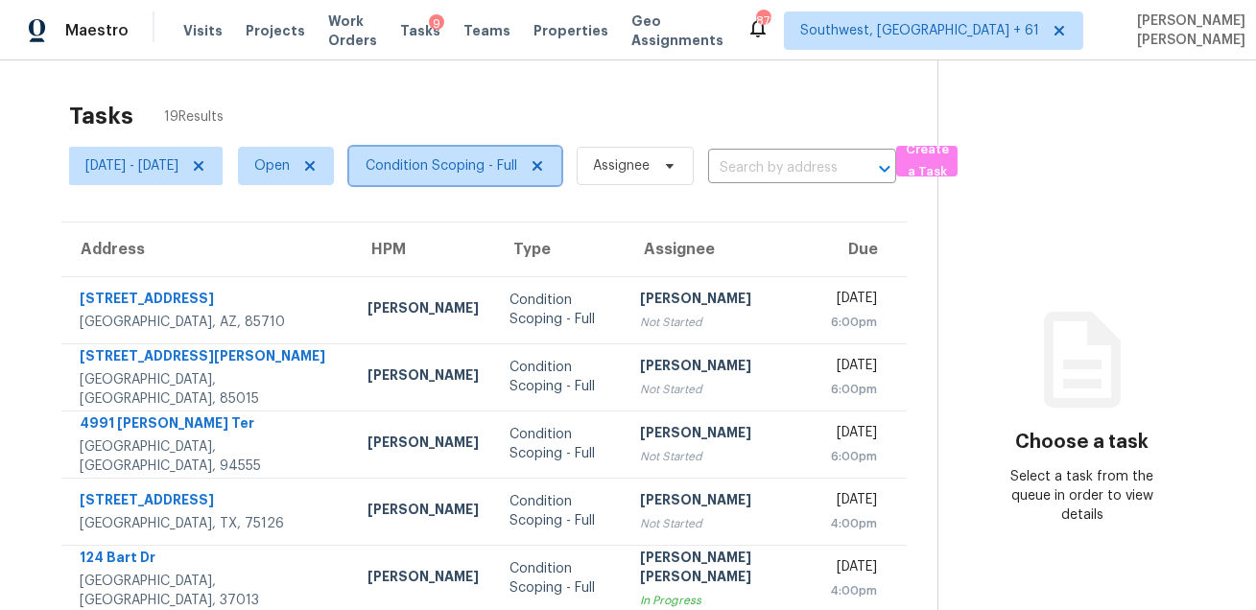
click at [487, 182] on span "Condition Scoping - Full" at bounding box center [455, 166] width 212 height 38
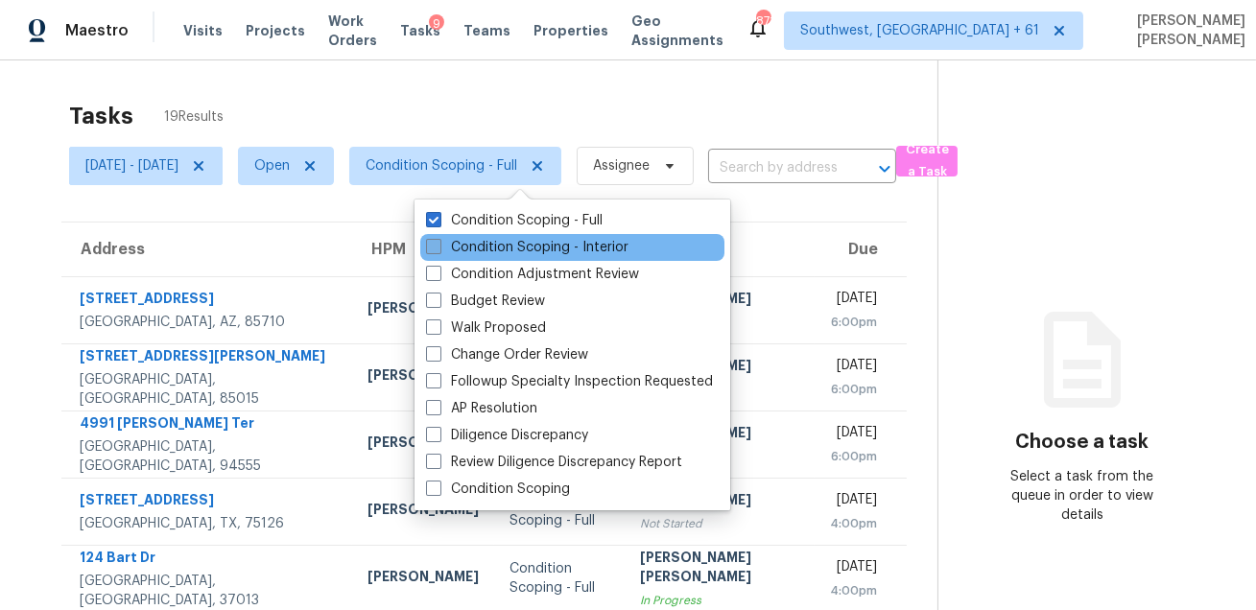
click at [460, 242] on label "Condition Scoping - Interior" at bounding box center [527, 247] width 202 height 19
click at [439, 242] on input "Condition Scoping - Interior" at bounding box center [432, 244] width 12 height 12
checkbox input "true"
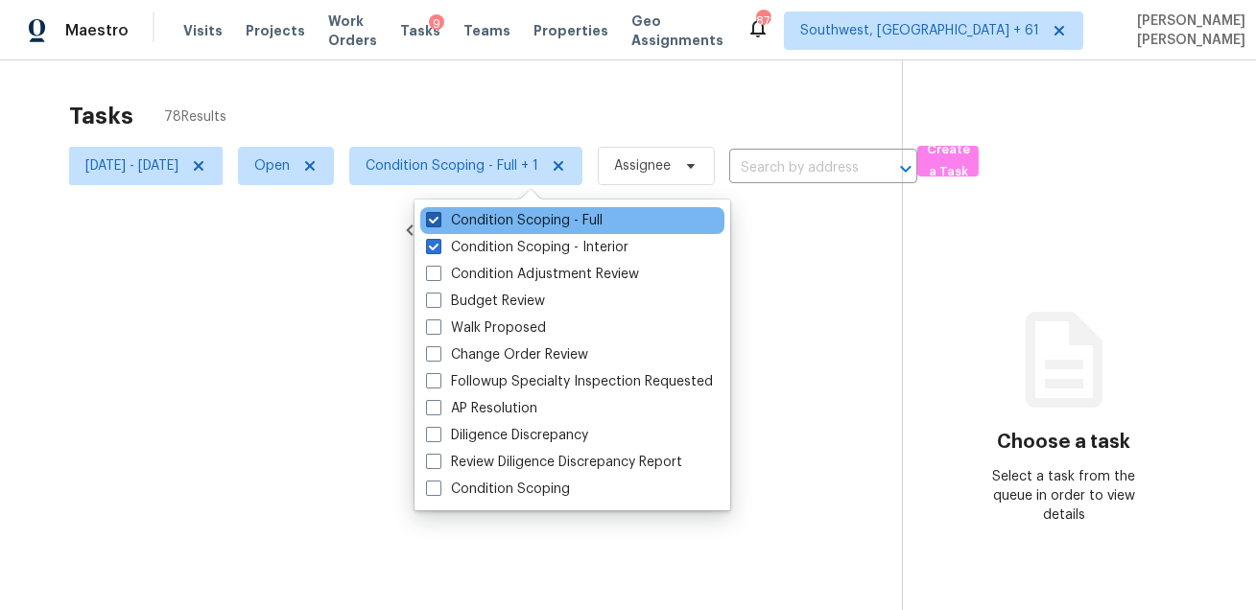
click at [463, 222] on label "Condition Scoping - Full" at bounding box center [514, 220] width 177 height 19
click at [439, 222] on input "Condition Scoping - Full" at bounding box center [432, 217] width 12 height 12
checkbox input "false"
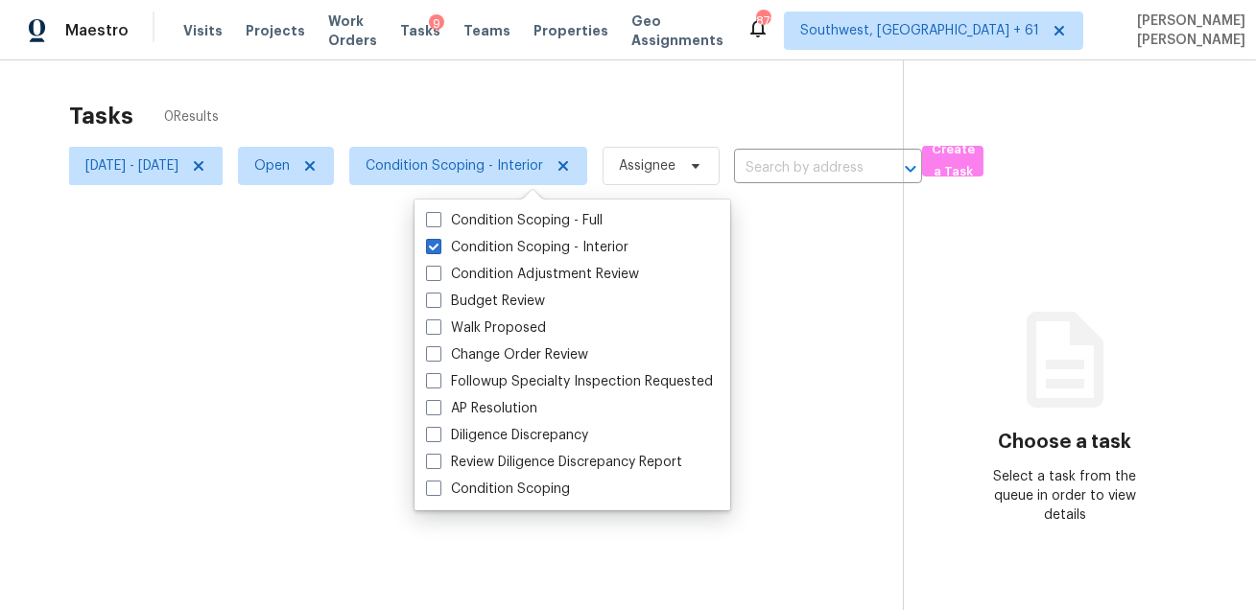
click at [503, 70] on div at bounding box center [628, 305] width 1256 height 610
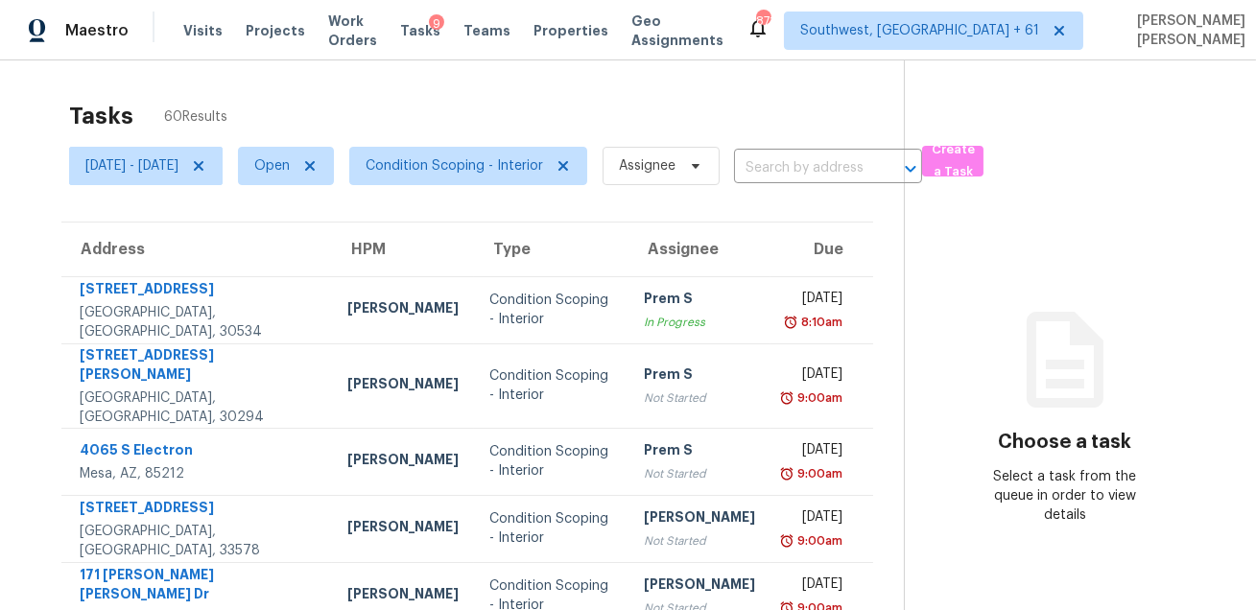
click at [503, 91] on div "Tasks 60 Results" at bounding box center [486, 116] width 835 height 50
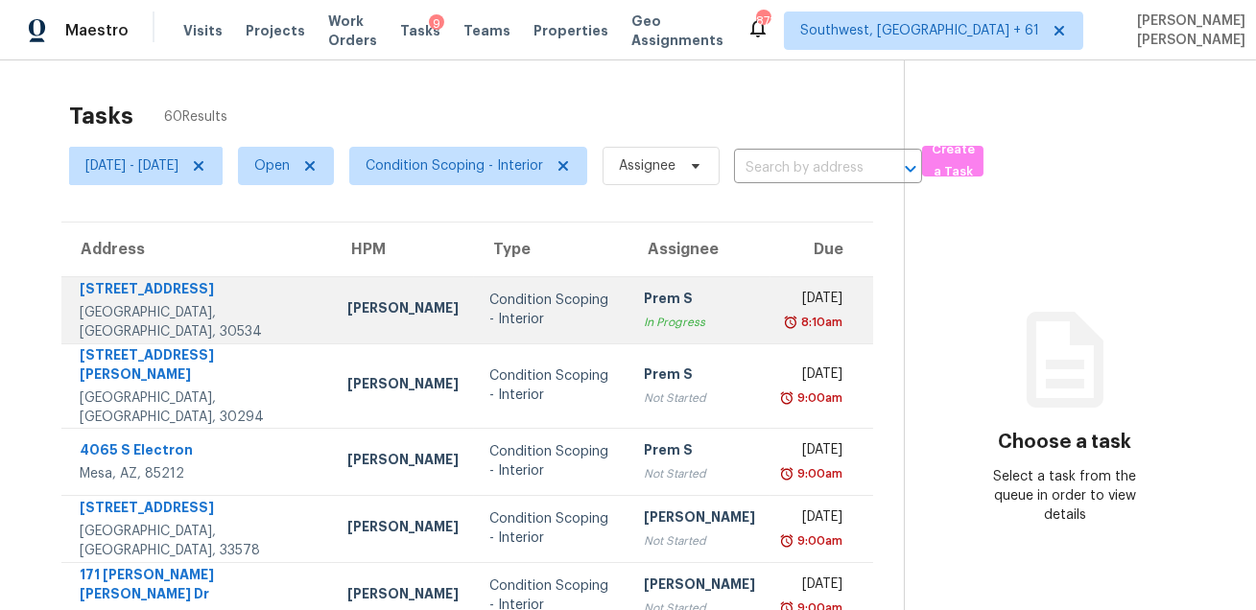
click at [358, 282] on td "Tyler Payne" at bounding box center [403, 309] width 142 height 67
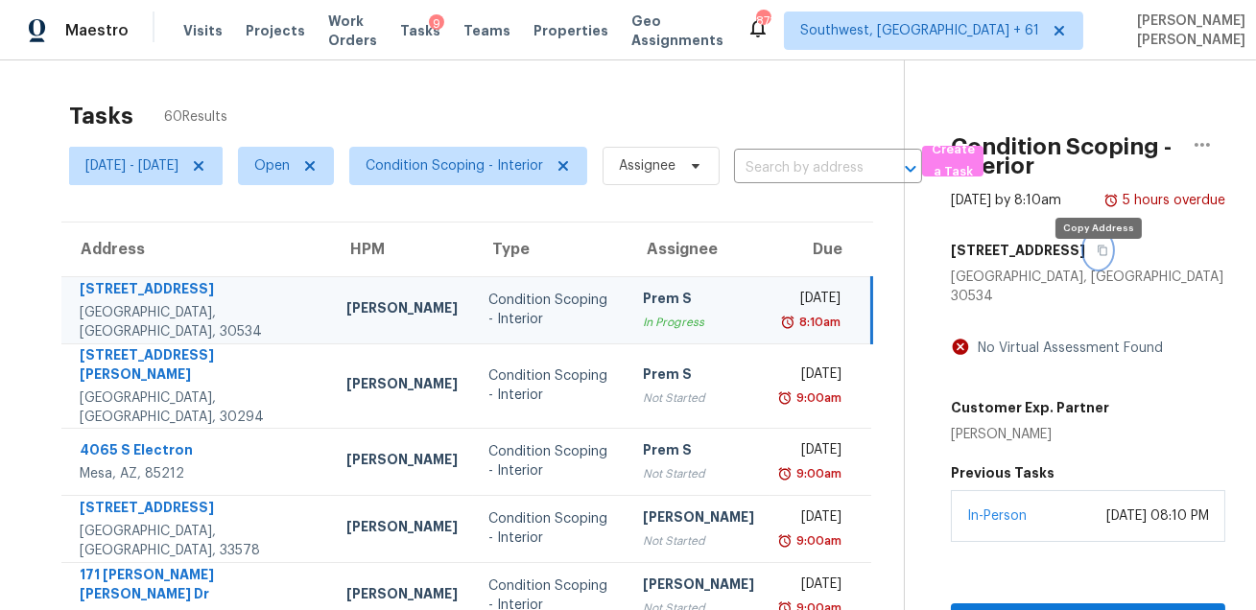
click at [1100, 268] on button "button" at bounding box center [1098, 250] width 26 height 35
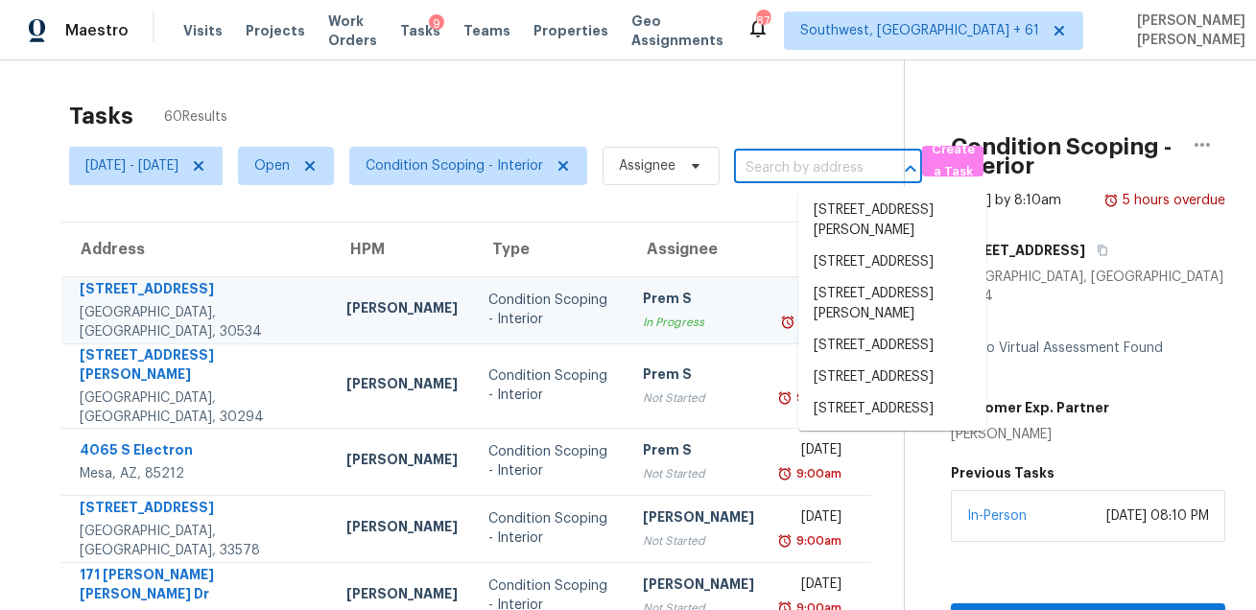
click at [852, 173] on input "text" at bounding box center [801, 169] width 134 height 30
paste input "30 Springwood Ln, Dawsonville, GA 30534"
type input "30 Springwood Ln, Dawsonville, GA 30534"
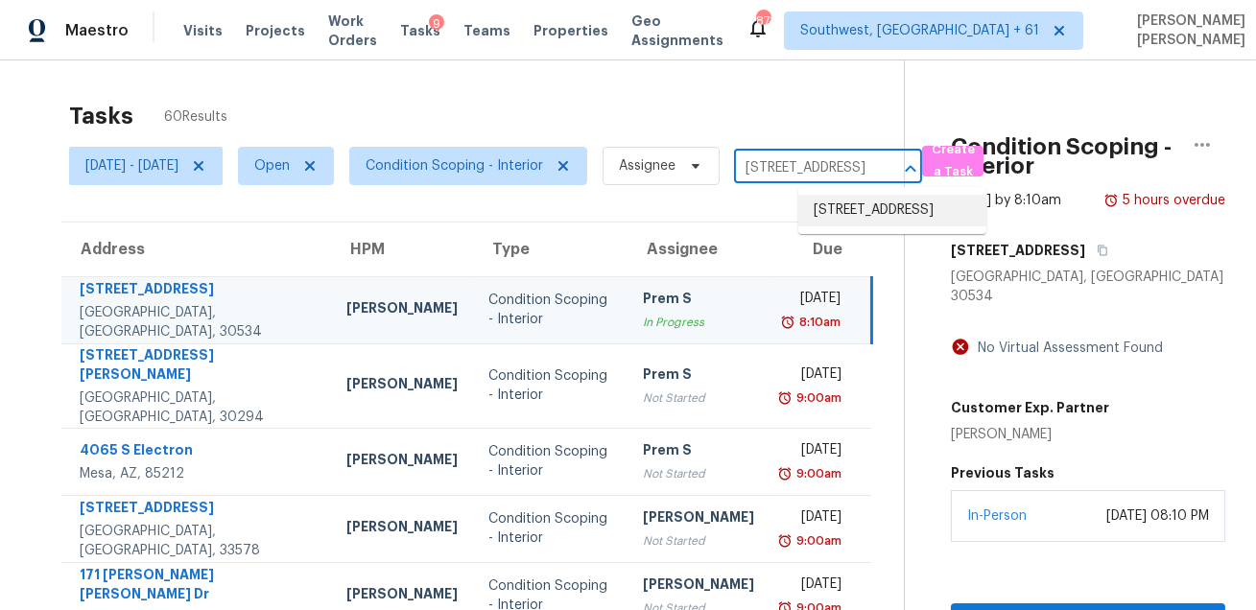
click at [861, 207] on li "30 Springwood Ln, Dawsonville, GA 30534" at bounding box center [892, 211] width 188 height 32
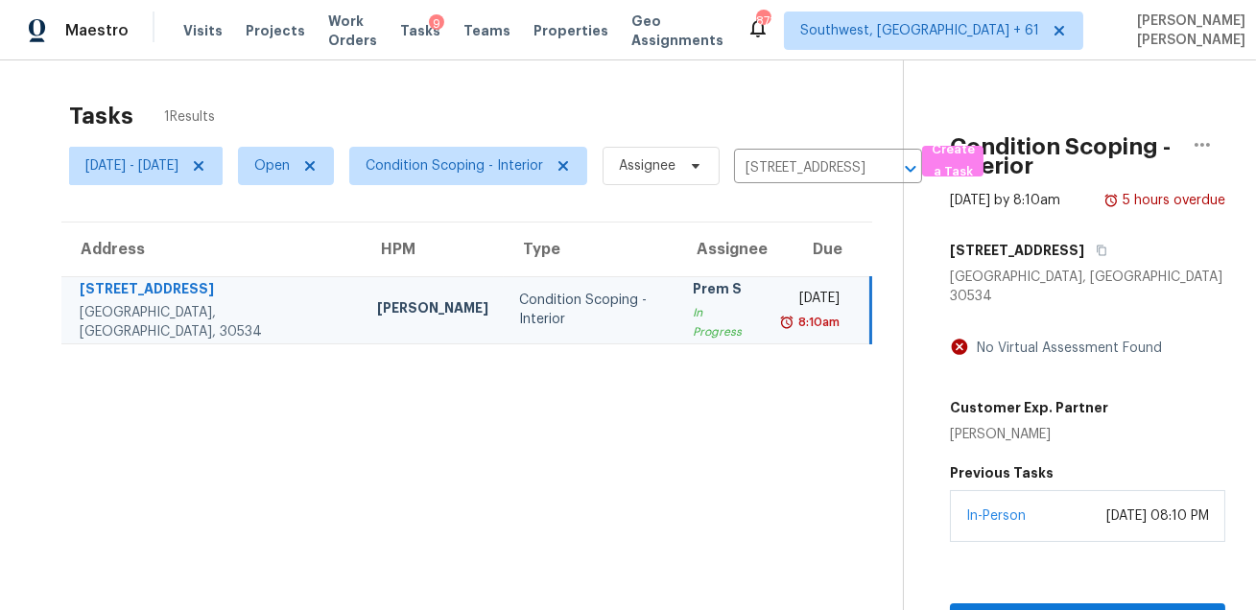
click at [693, 313] on div "In Progress" at bounding box center [723, 322] width 60 height 38
